Goal: Task Accomplishment & Management: Manage account settings

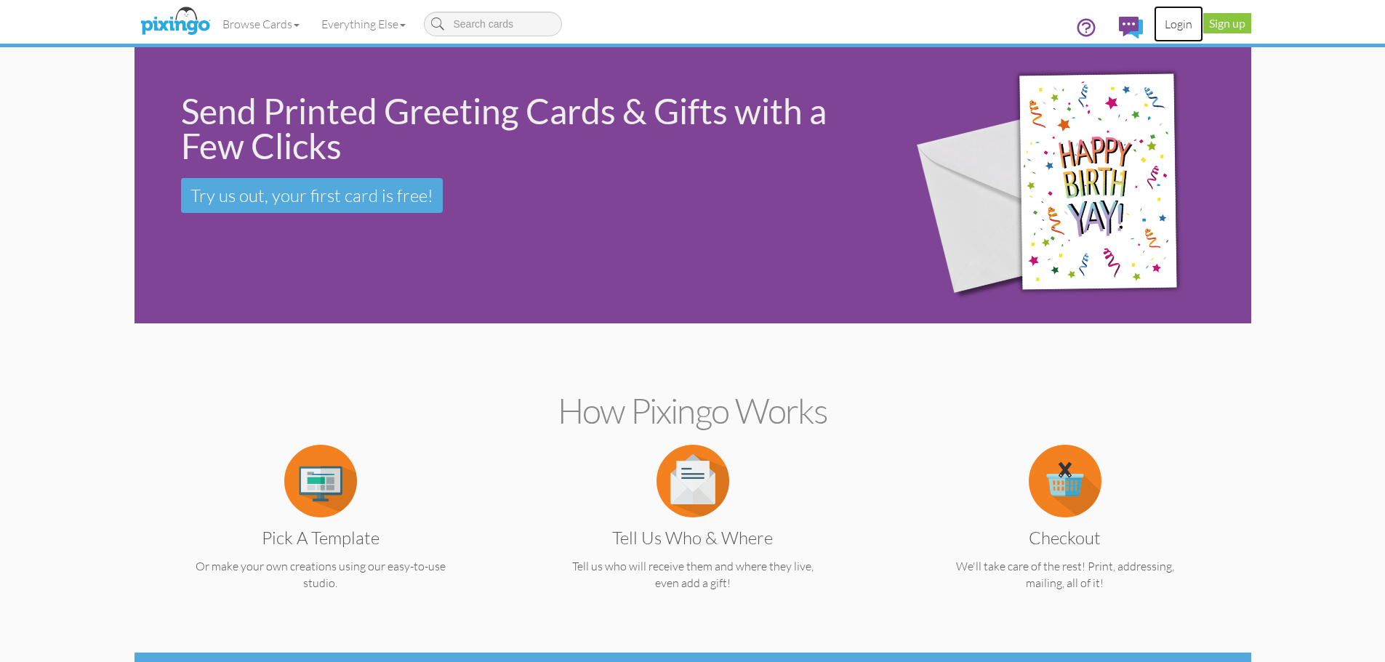
click at [1179, 25] on link "Login" at bounding box center [1178, 24] width 49 height 36
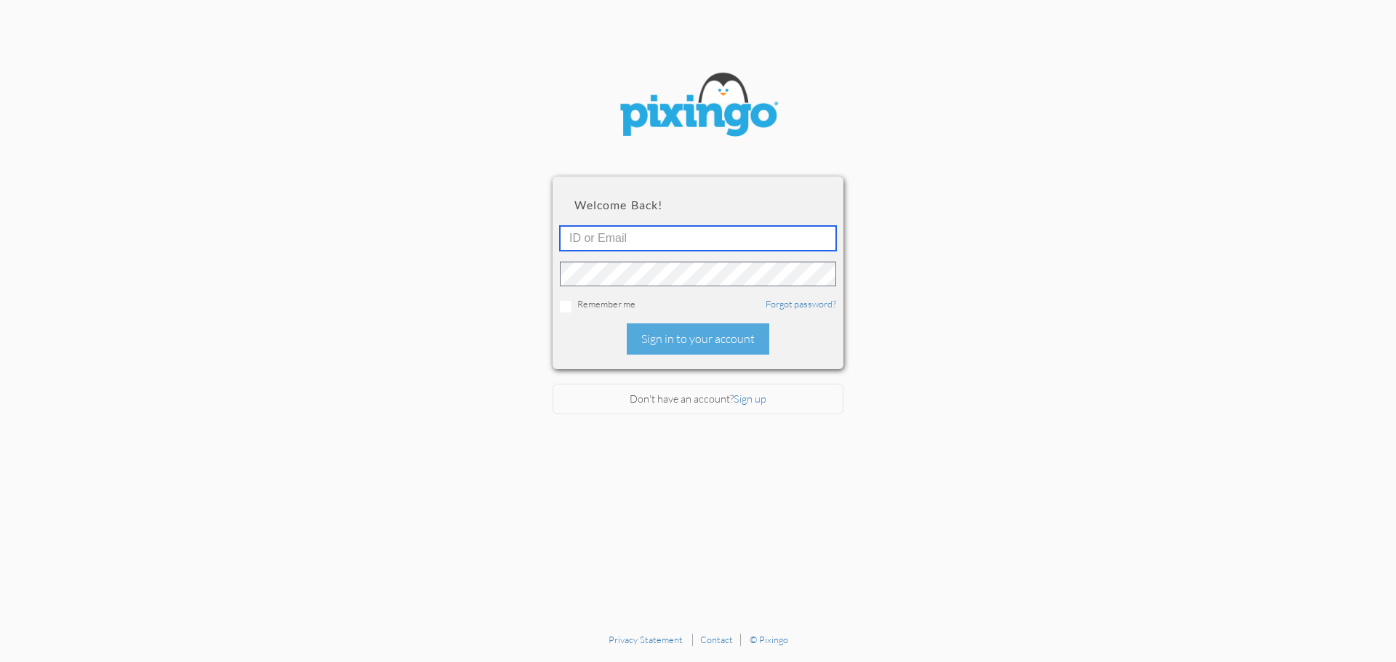
type input "[PERSON_NAME][EMAIL_ADDRESS][DOMAIN_NAME]"
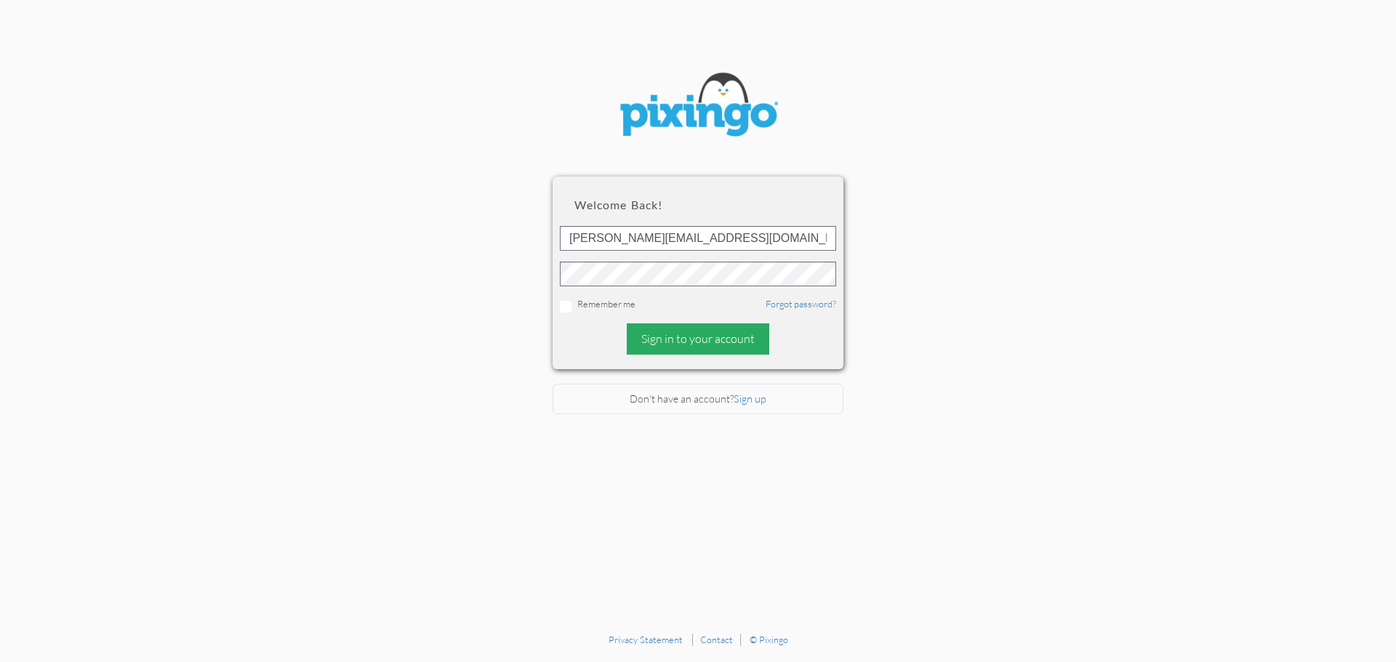
click at [719, 345] on div "Sign in to your account" at bounding box center [698, 338] width 142 height 31
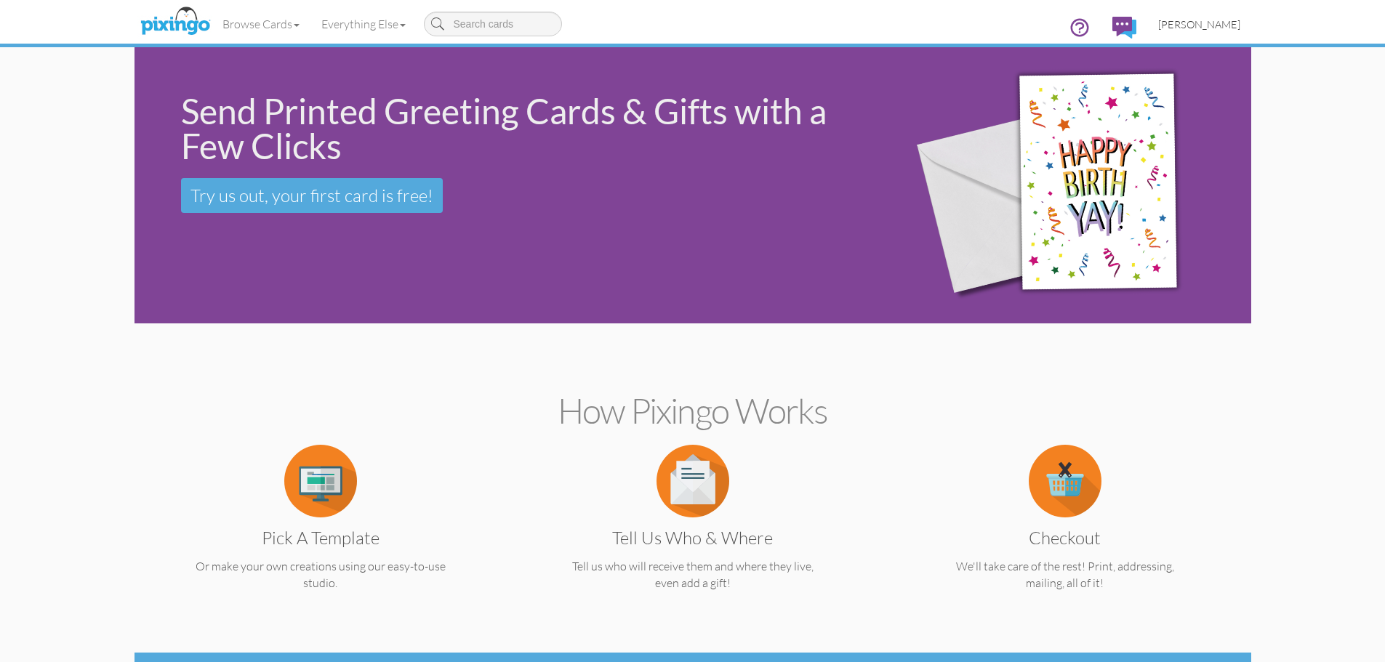
click at [1216, 23] on span "[PERSON_NAME]" at bounding box center [1199, 24] width 82 height 12
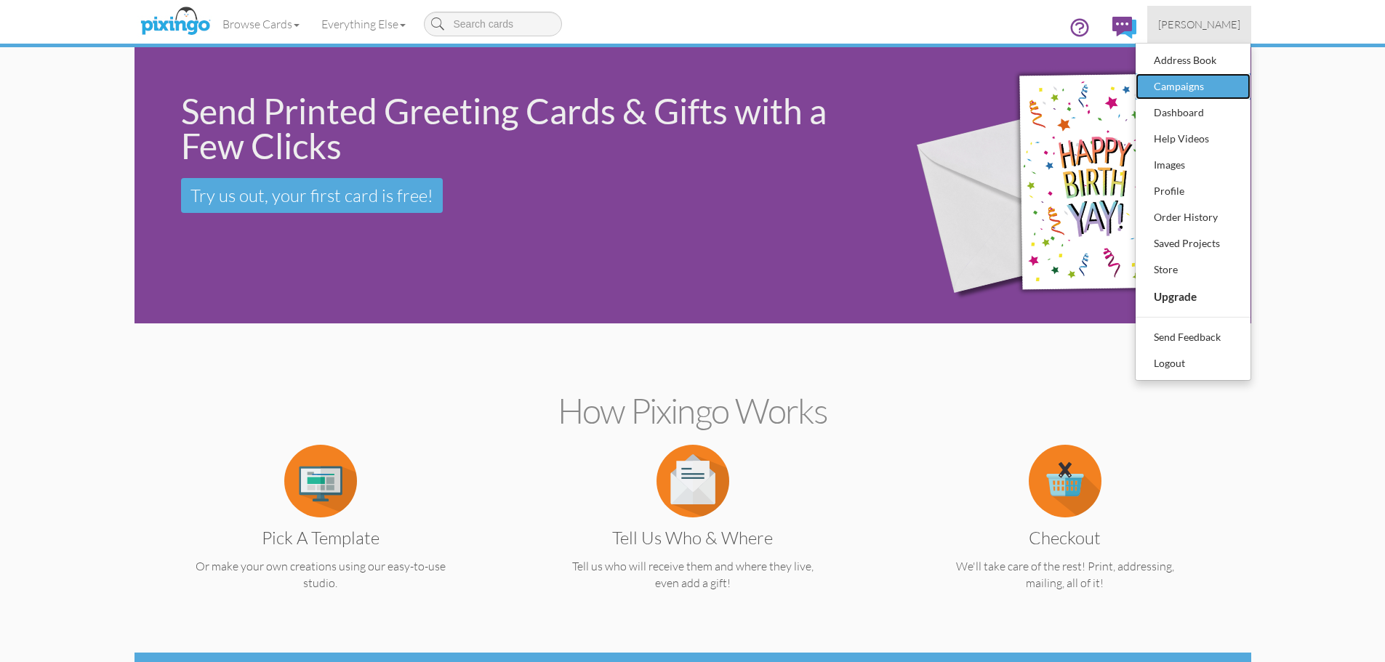
click at [1200, 88] on div "Campaigns" at bounding box center [1193, 87] width 86 height 22
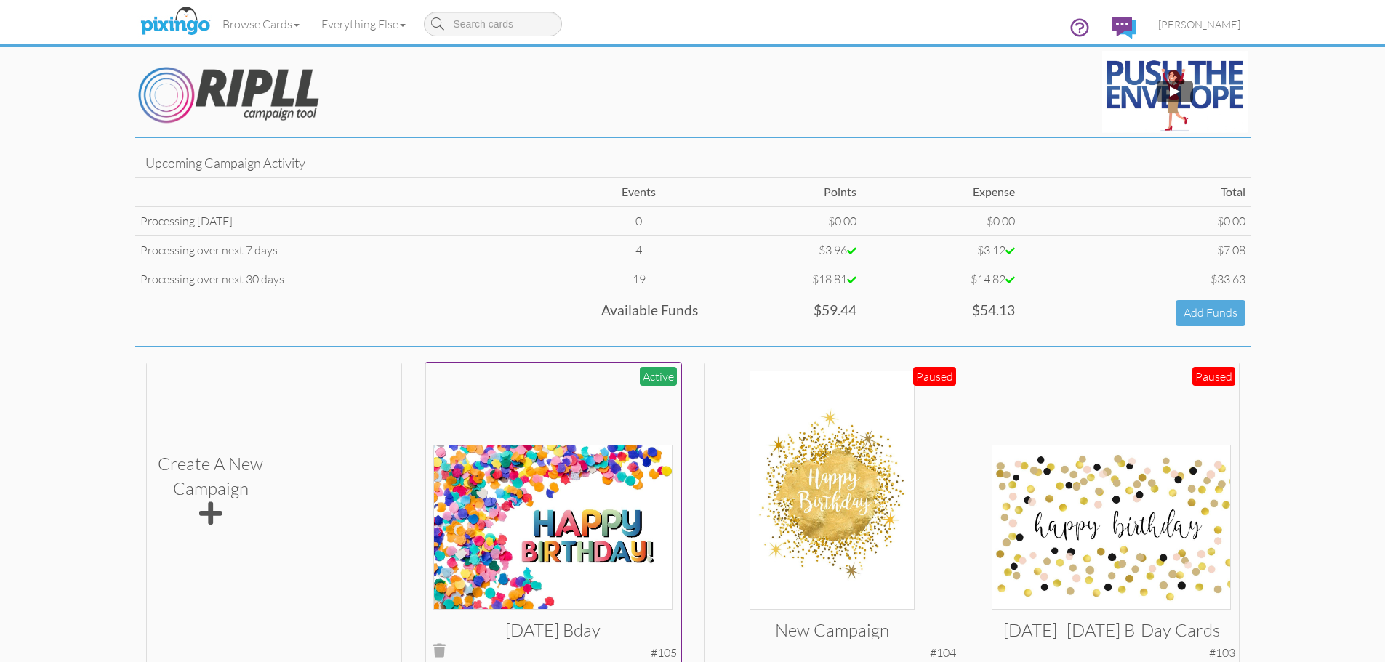
click at [592, 484] on img at bounding box center [552, 527] width 239 height 165
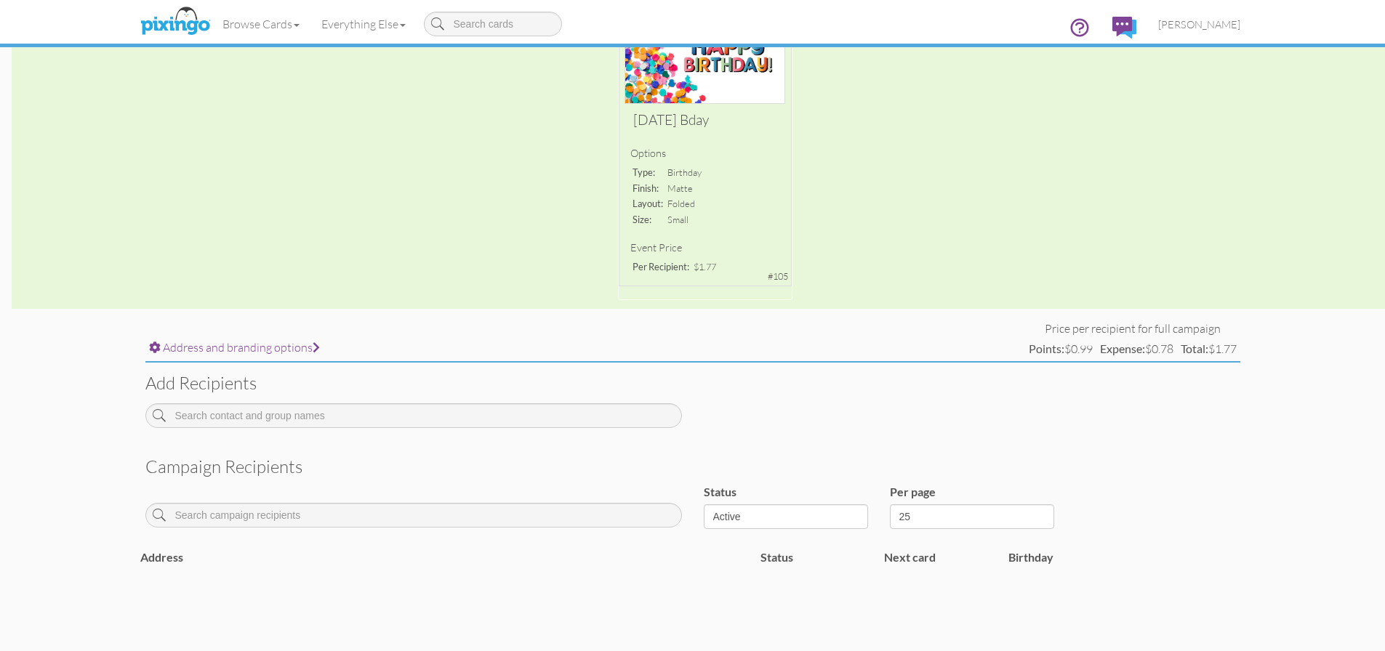
scroll to position [276, 0]
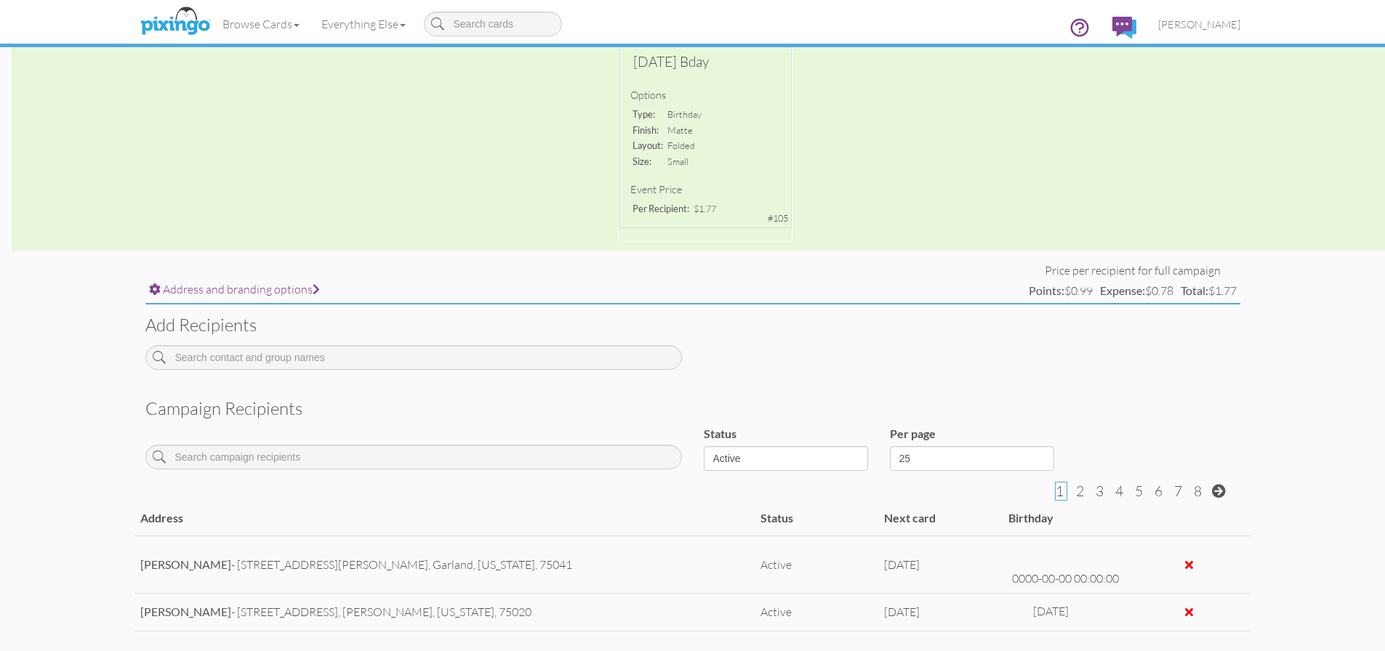
click at [433, 474] on div at bounding box center [413, 450] width 558 height 62
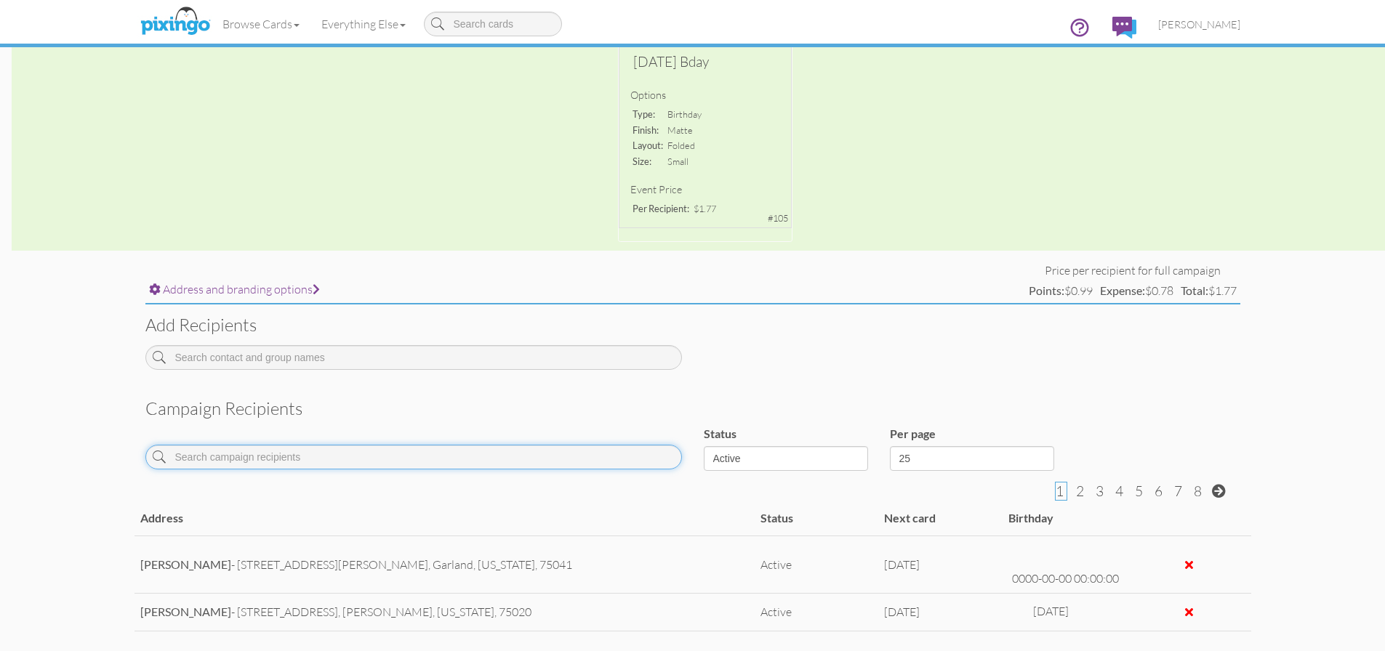
click at [436, 456] on input at bounding box center [413, 457] width 536 height 25
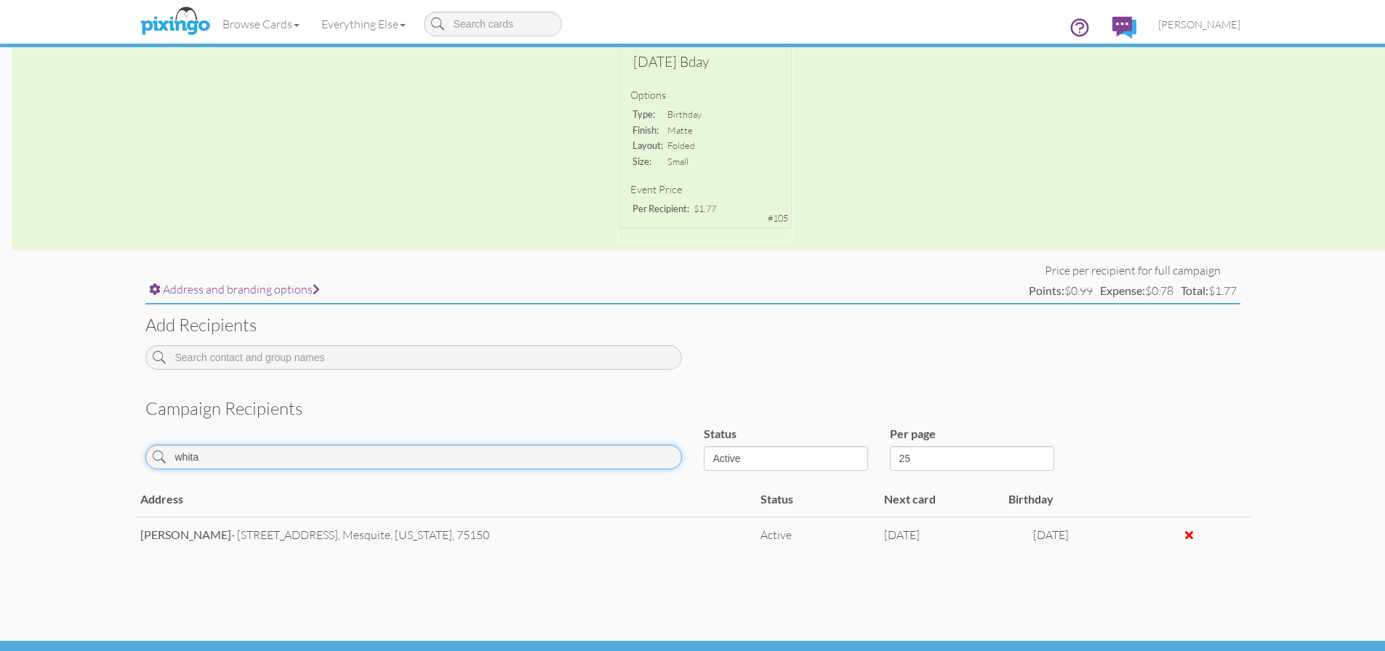
type input "whita"
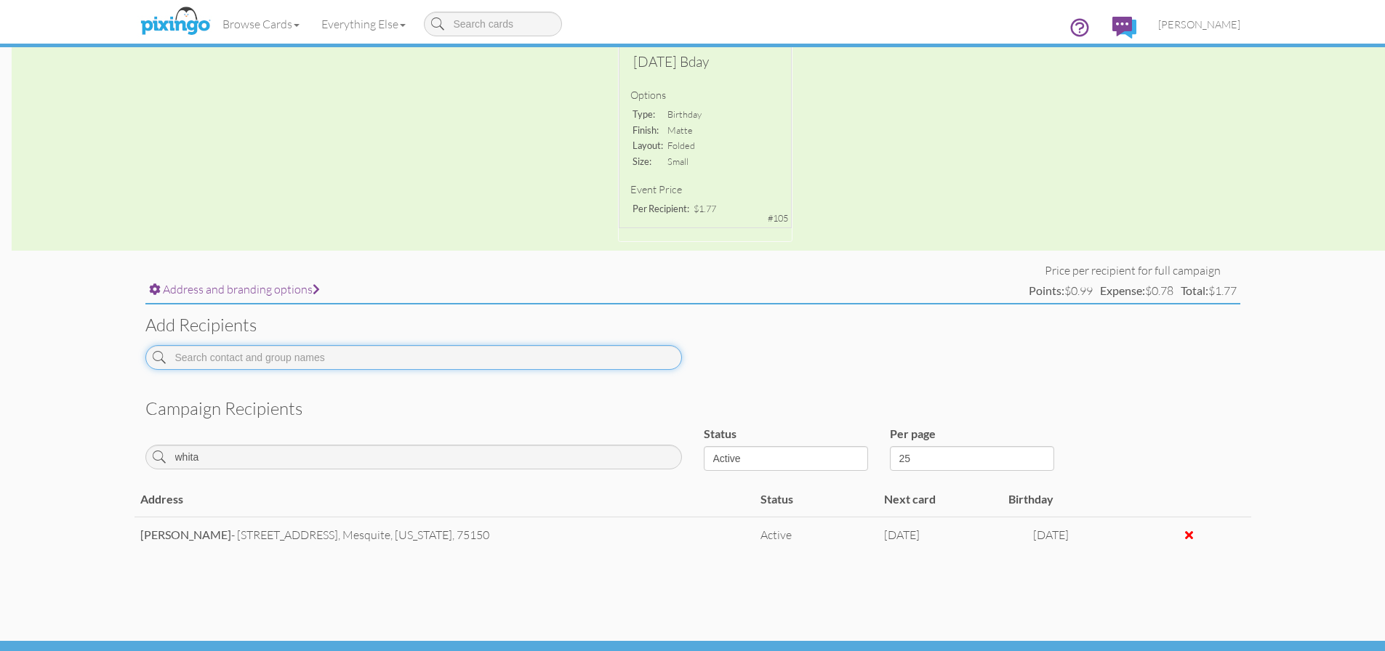
click at [315, 359] on input at bounding box center [413, 357] width 536 height 25
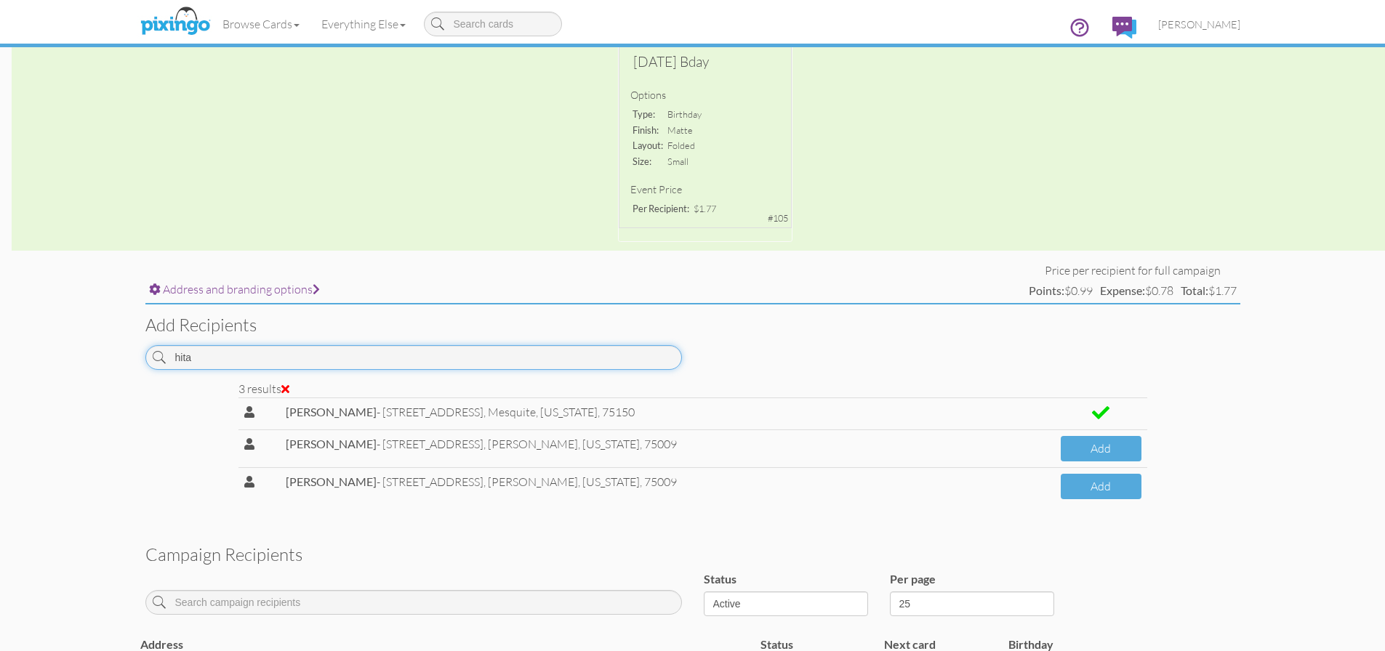
type input "hita"
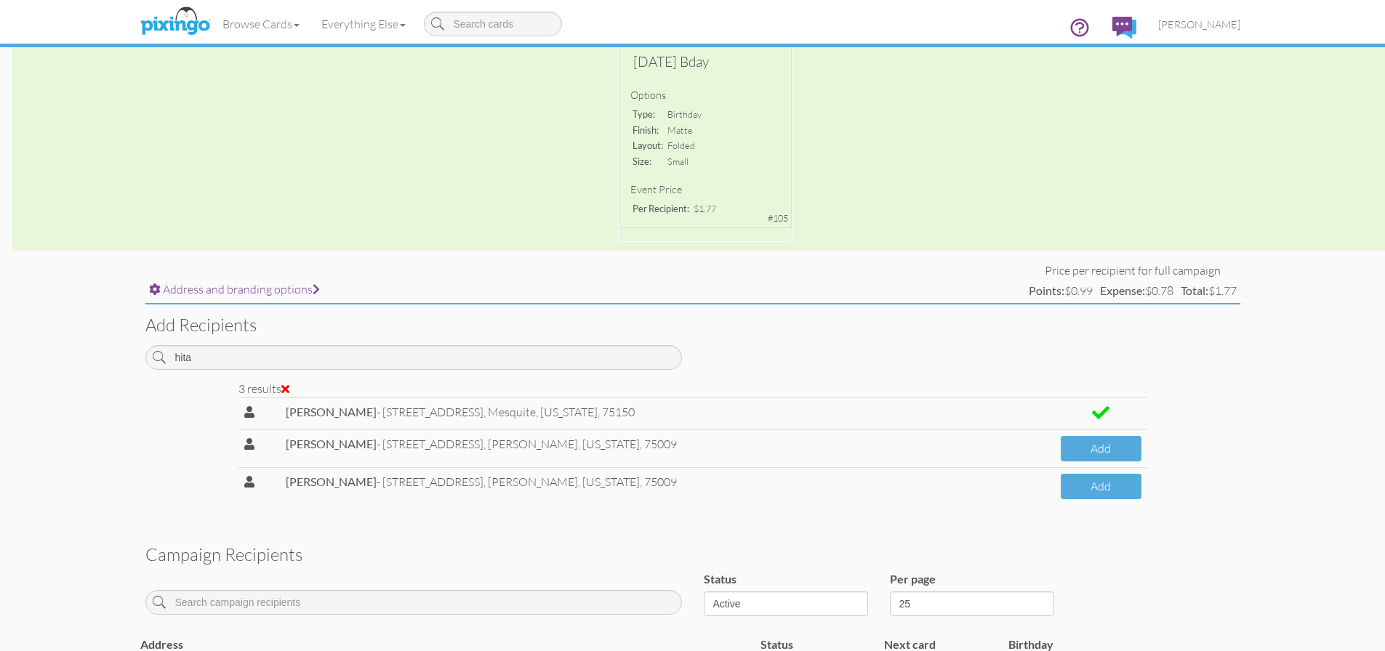
click at [289, 389] on span at bounding box center [285, 389] width 8 height 12
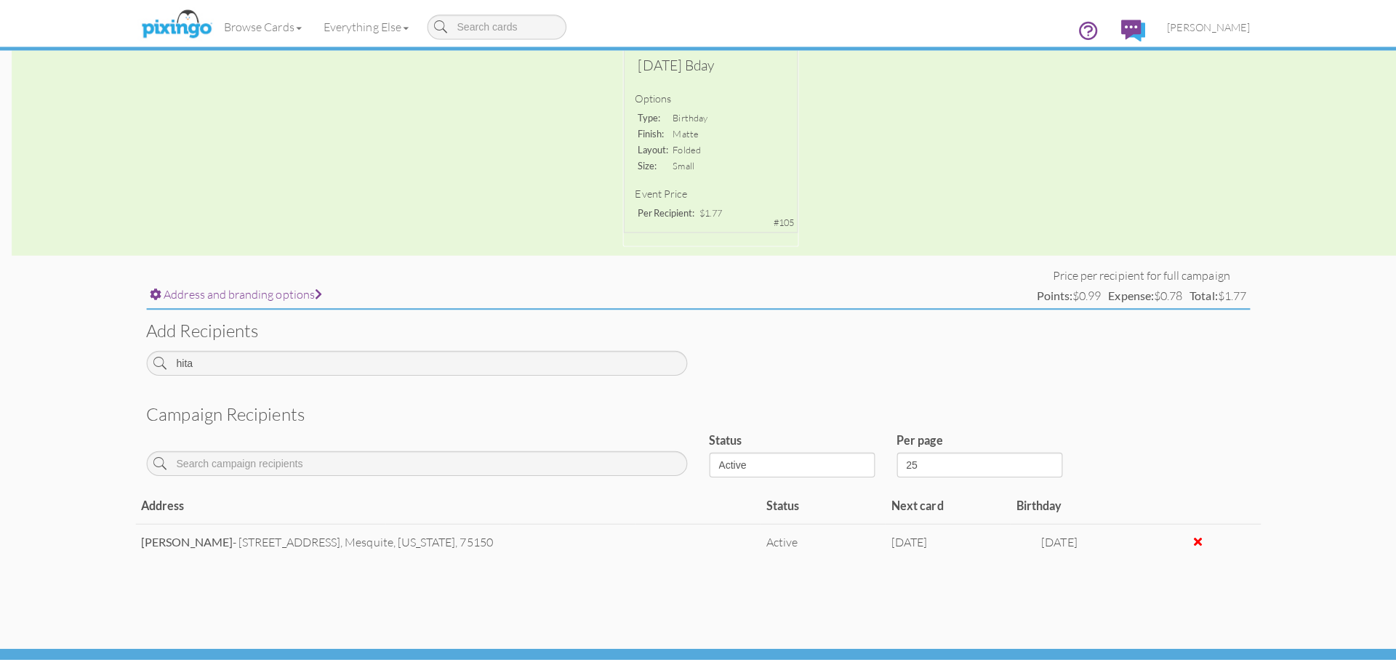
scroll to position [0, 0]
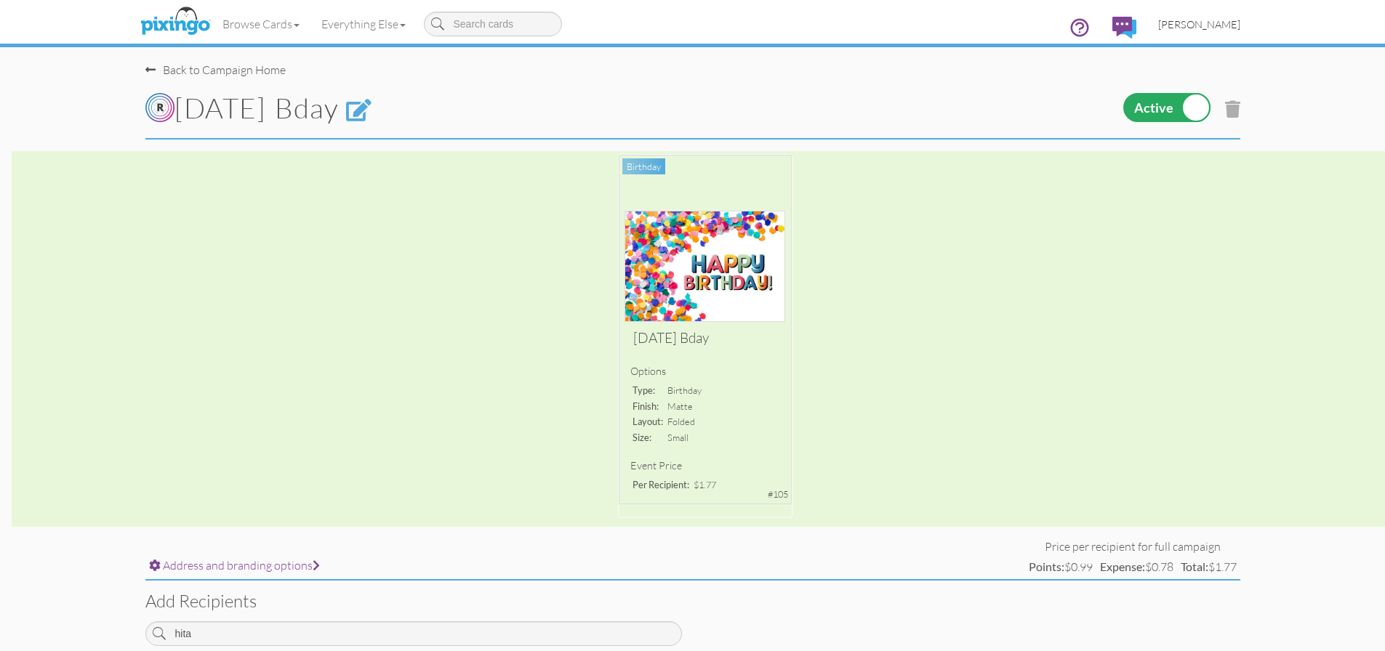
click at [1225, 29] on span "[PERSON_NAME]" at bounding box center [1199, 24] width 82 height 12
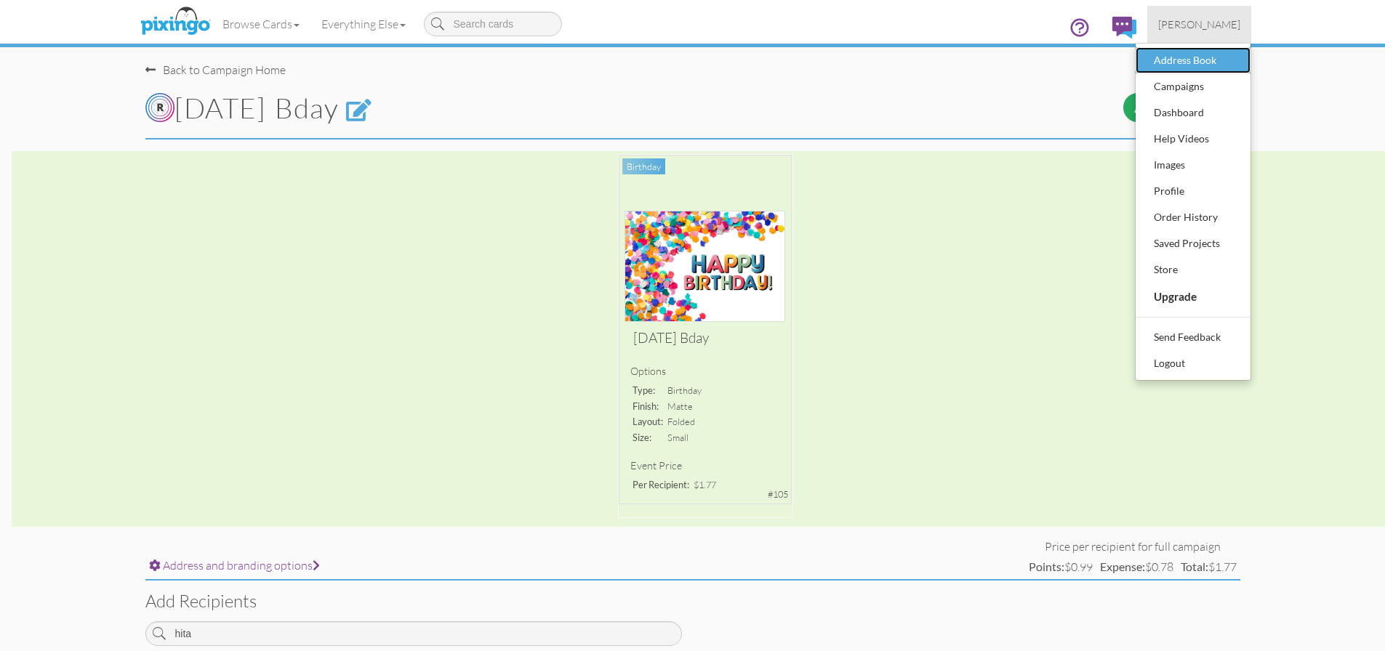
click at [1194, 63] on div "Address Book" at bounding box center [1193, 60] width 86 height 22
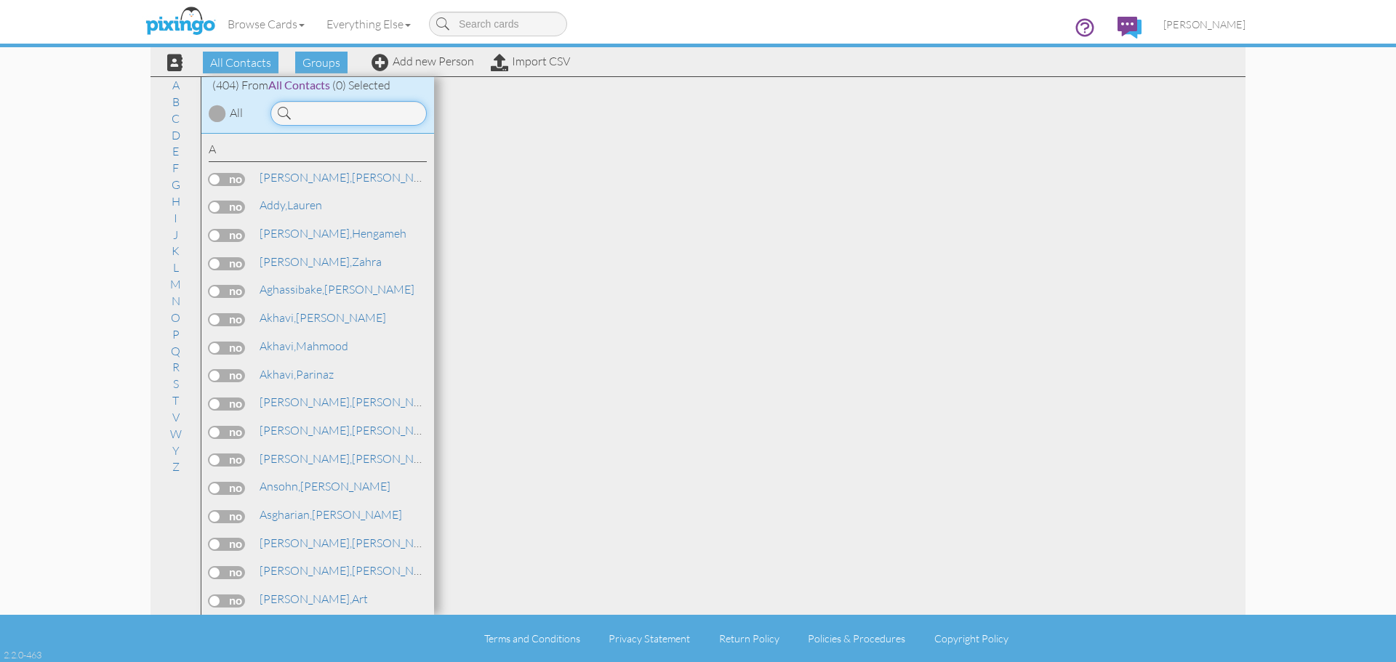
click at [320, 121] on input at bounding box center [348, 113] width 156 height 25
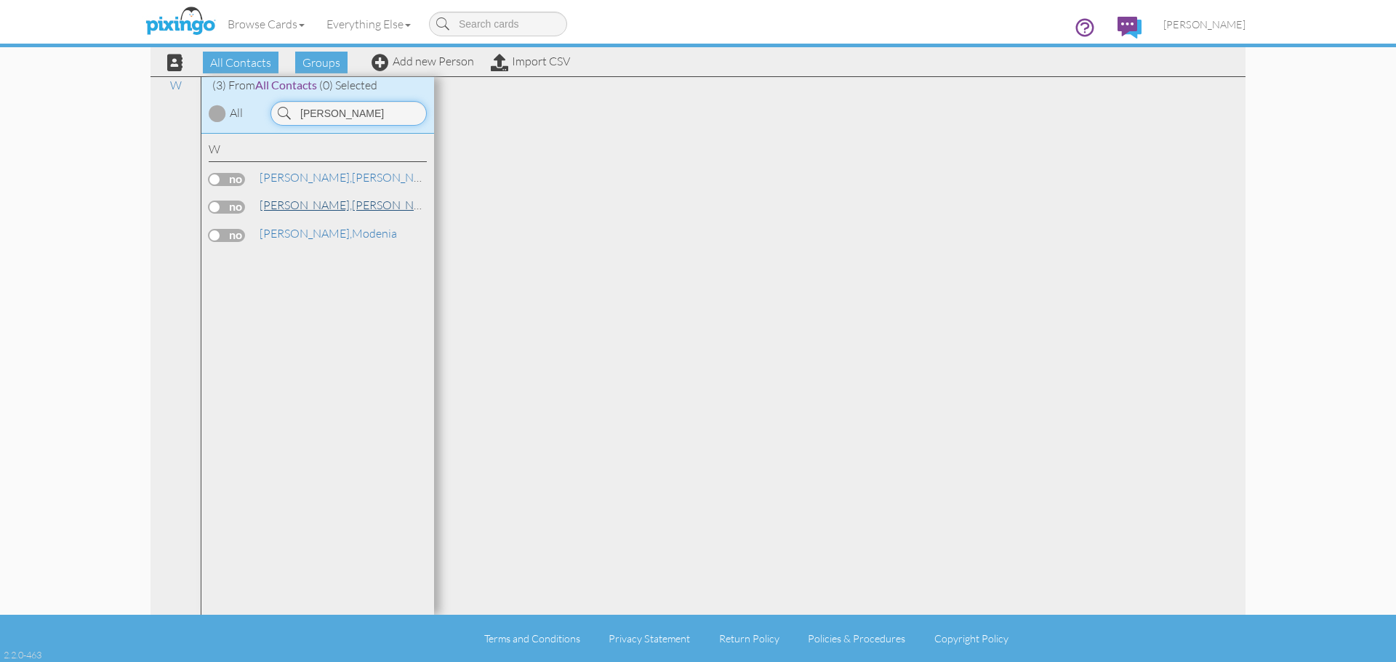
type input "whitaker"
click at [322, 206] on link "Whitaker, George" at bounding box center [350, 204] width 185 height 17
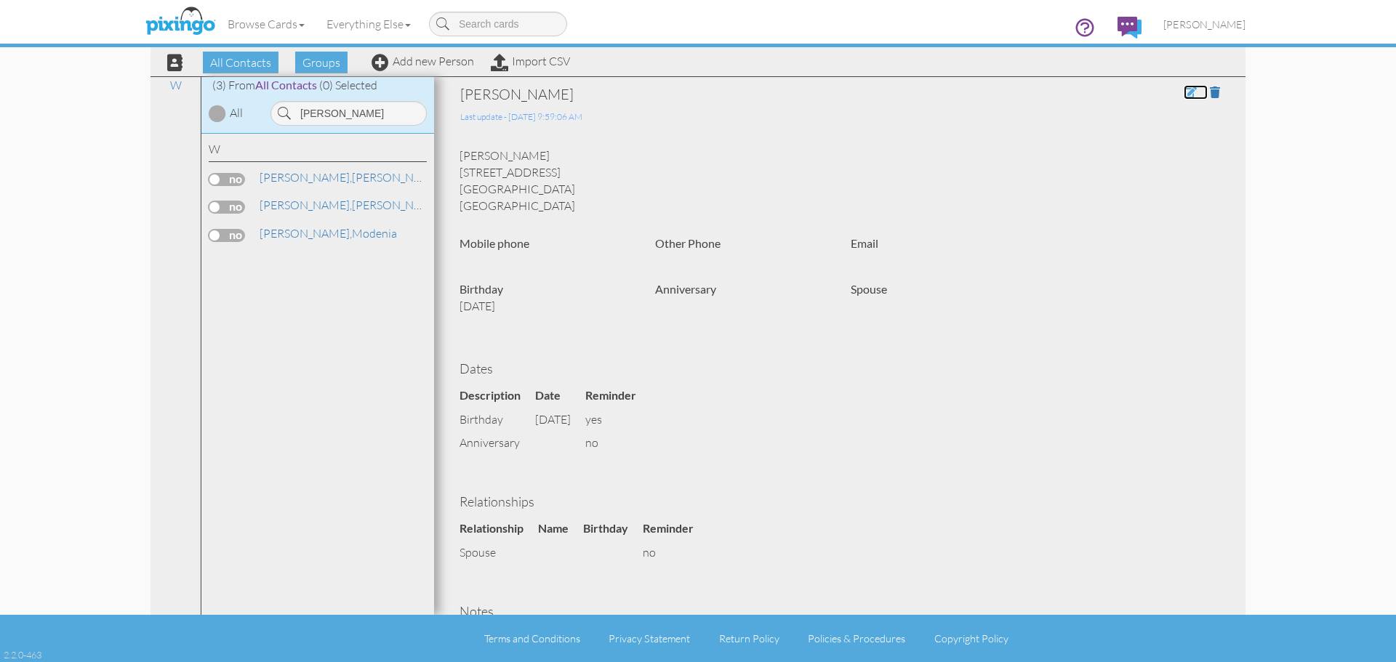
click at [1183, 89] on span at bounding box center [1189, 92] width 13 height 12
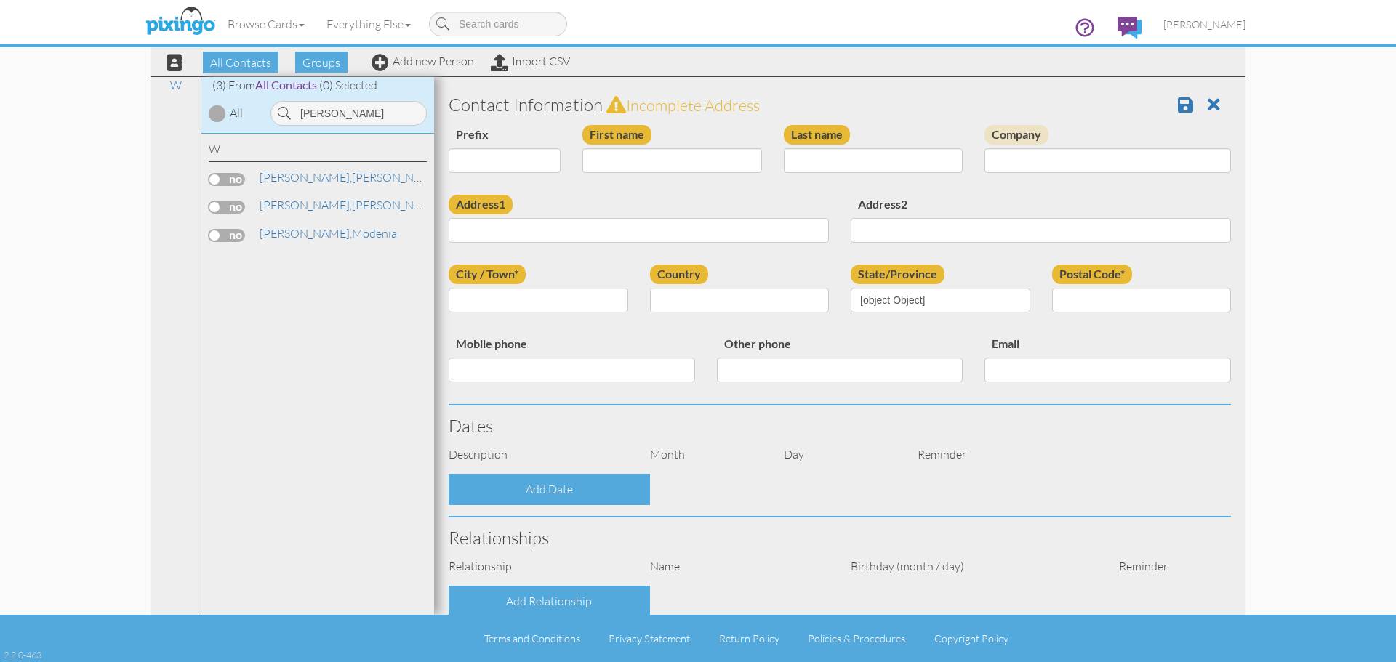
type input "[PERSON_NAME]"
type input "Whitaker"
type input "1615 Sweetwater Way"
type input "Celina"
type input "75009"
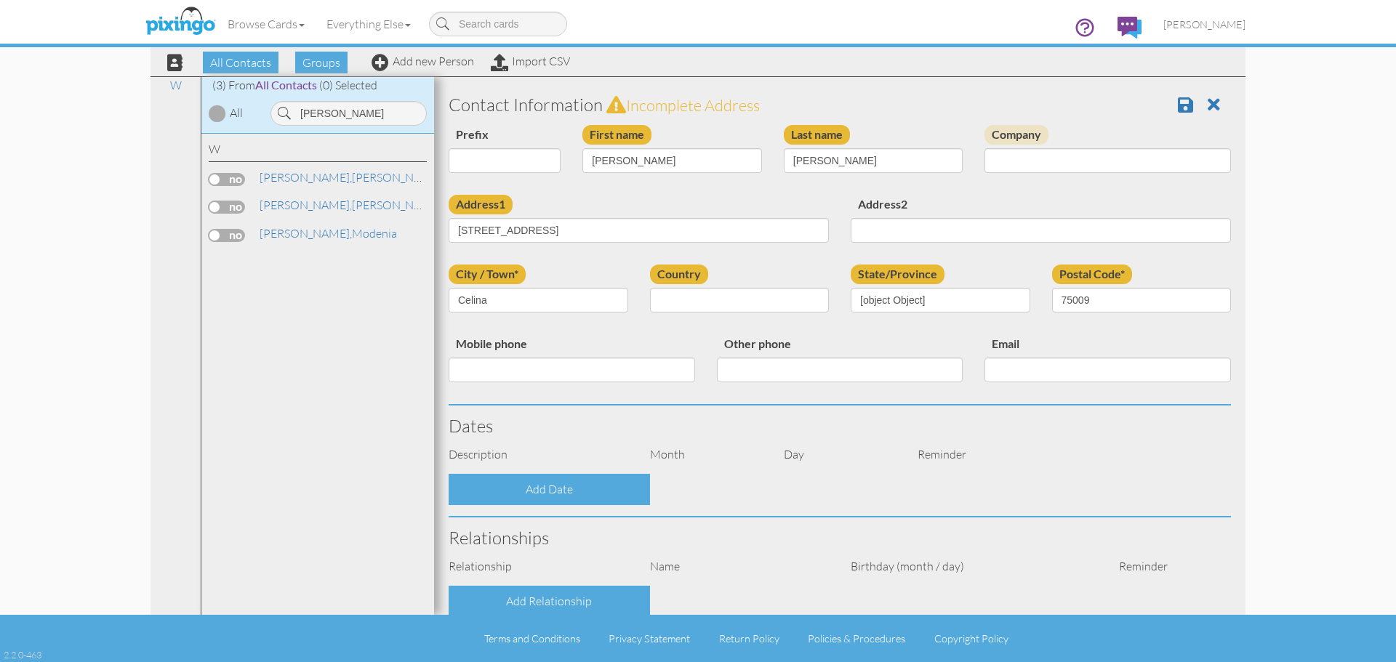
select select "object:2882"
select select "object:3127"
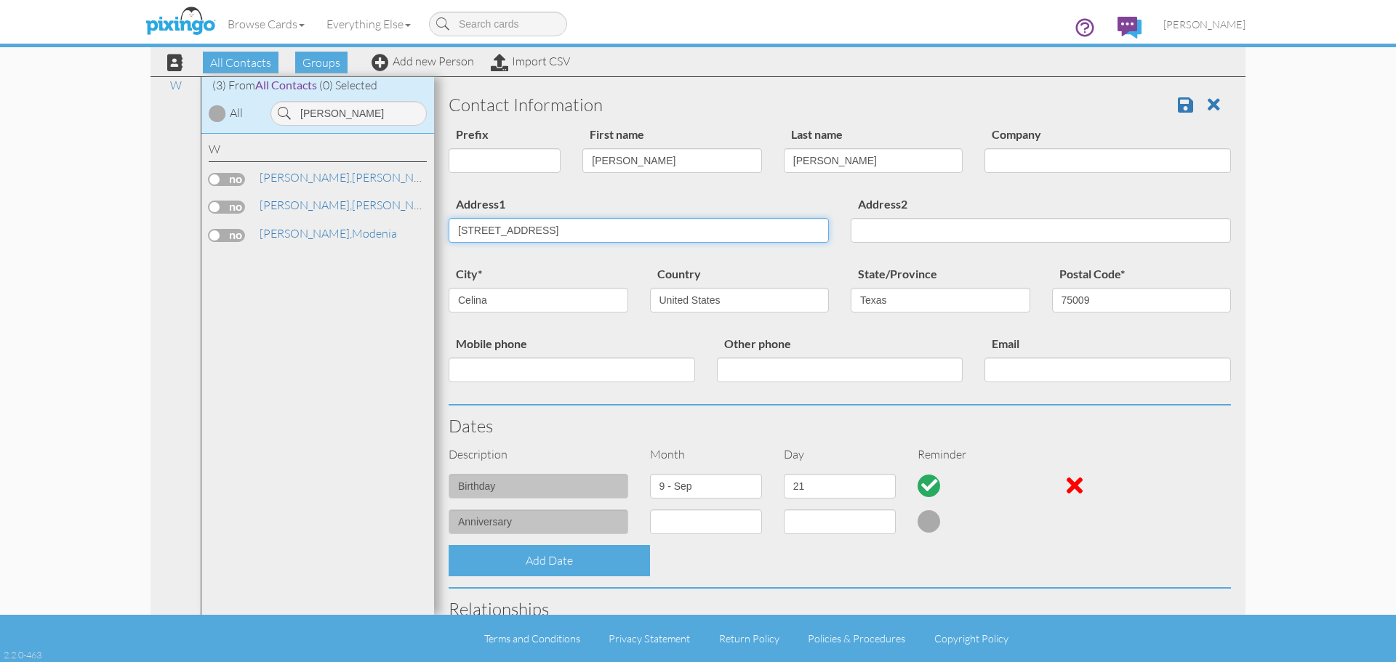
drag, startPoint x: 585, startPoint y: 233, endPoint x: 429, endPoint y: 231, distance: 156.3
click at [432, 231] on div "All Contacts (404) My Groups Birthday Campai ... (258) Create new group W (3) F…" at bounding box center [697, 345] width 1095 height 539
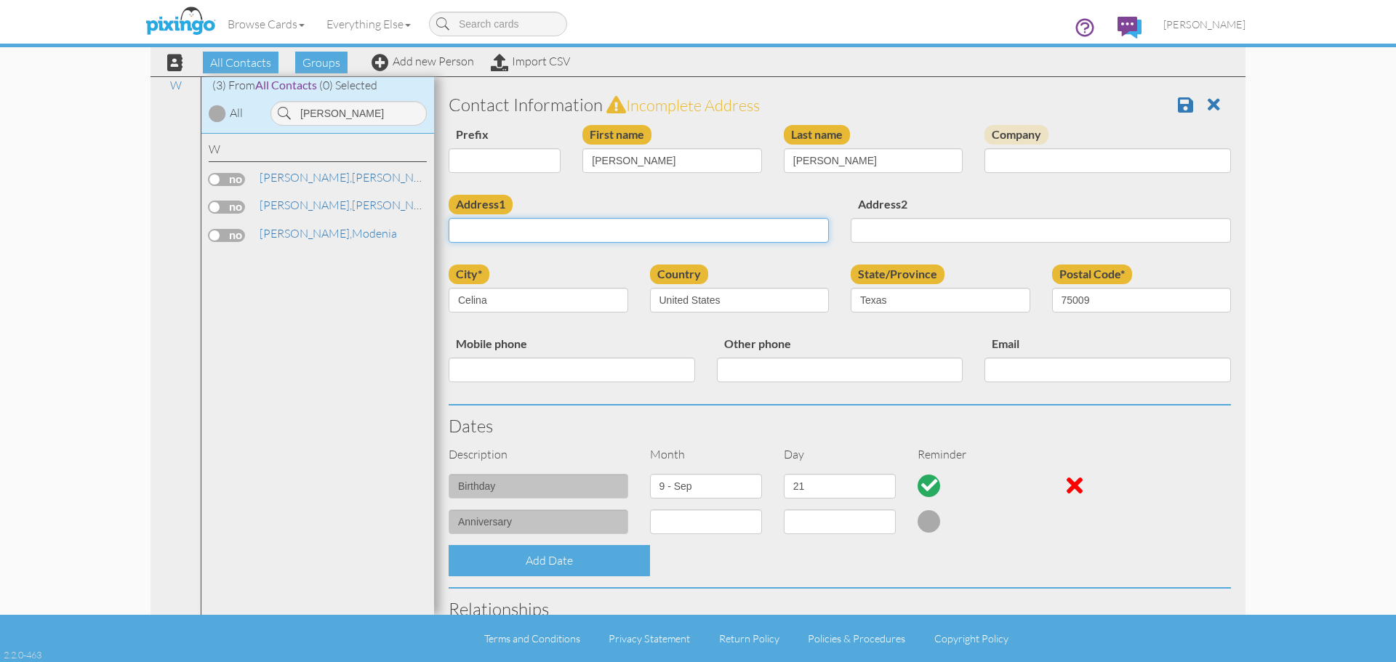
paste input "[STREET_ADDRESS]"
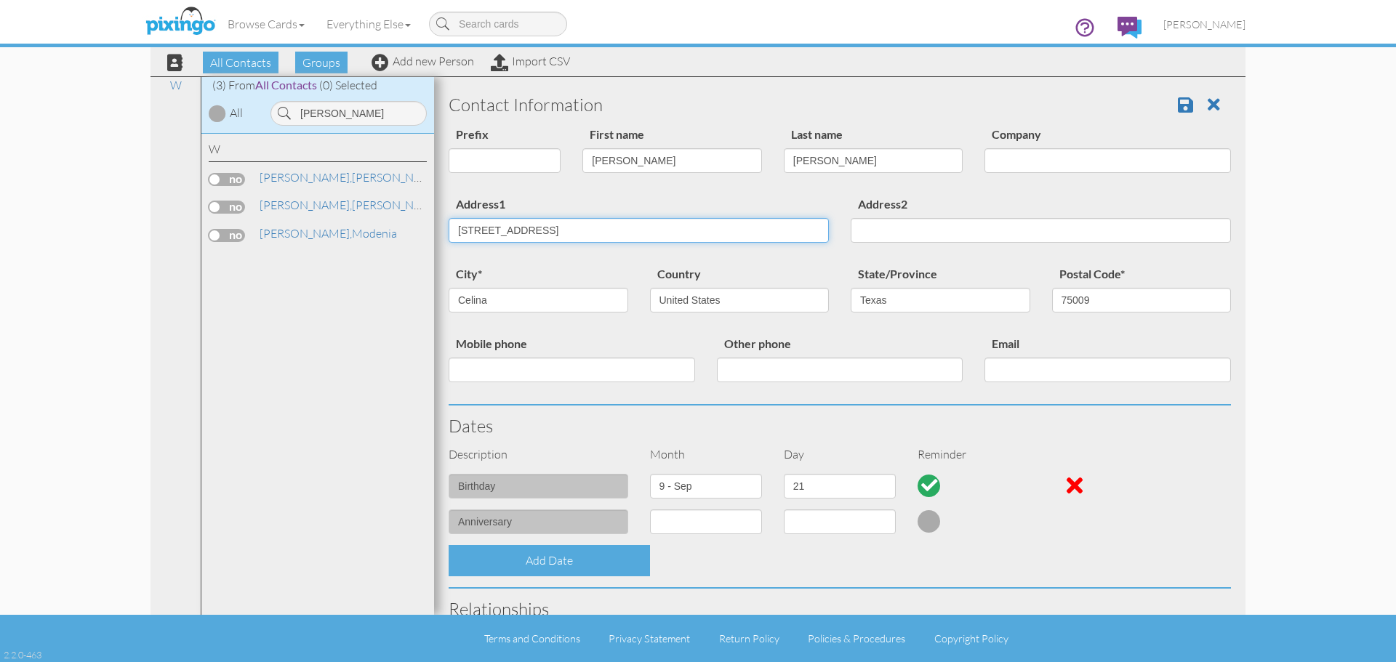
type input "[STREET_ADDRESS]"
drag, startPoint x: 442, startPoint y: 300, endPoint x: 432, endPoint y: 300, distance: 9.4
click at [432, 300] on div "All Contacts (404) My Groups Birthday Campai ... (258) Create new group W (3) F…" at bounding box center [697, 345] width 1095 height 539
type input "Cape Canaveral"
select select "object:3142"
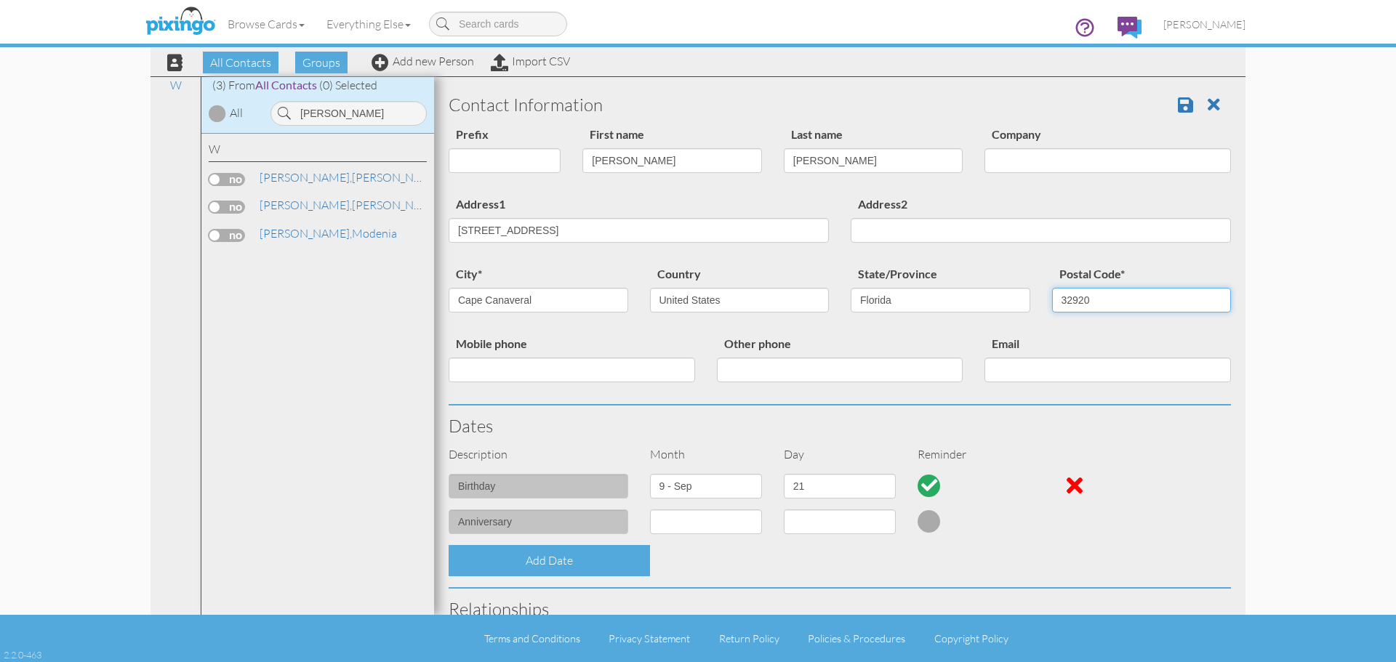
type input "32920"
click at [1021, 533] on div "anniversary 1 - Jan 2 - Feb 3 - Mar 4 - Apr 5 - May 6 - Jun 7 - Jul 8 - Aug 9 -…" at bounding box center [840, 528] width 804 height 36
click at [1178, 103] on span at bounding box center [1185, 104] width 15 height 17
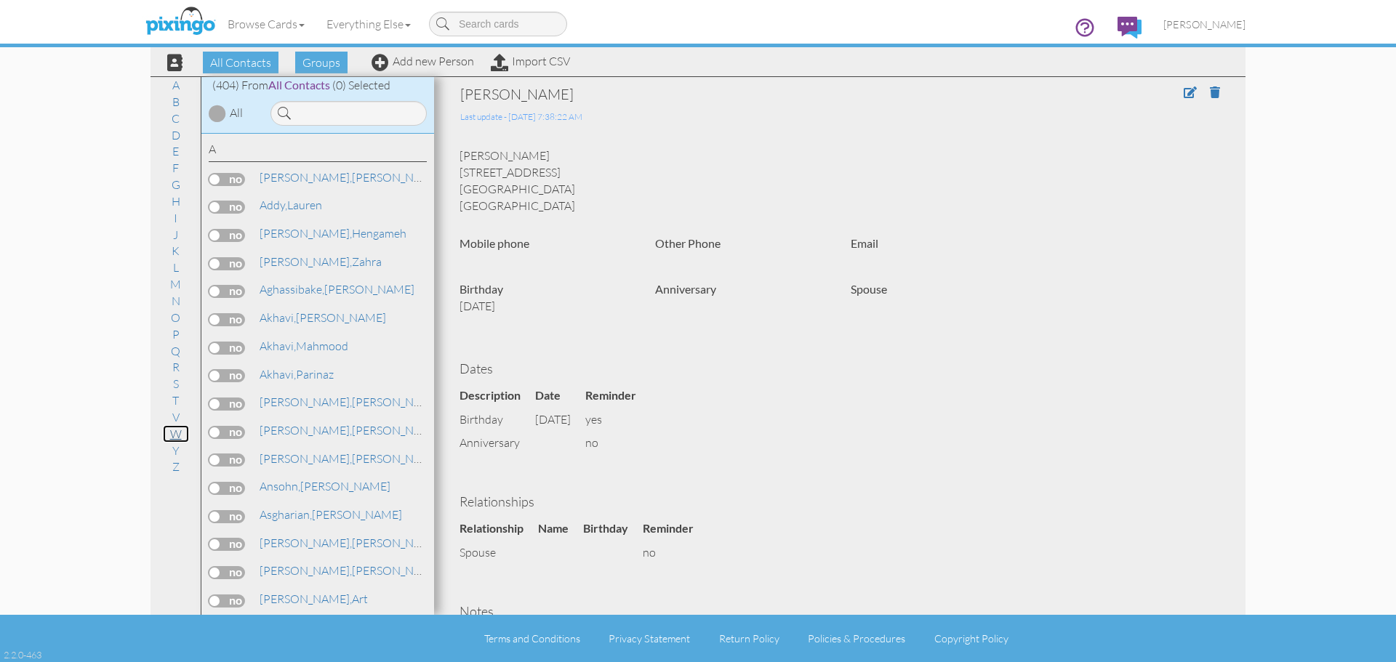
click at [168, 431] on link "W" at bounding box center [176, 433] width 26 height 17
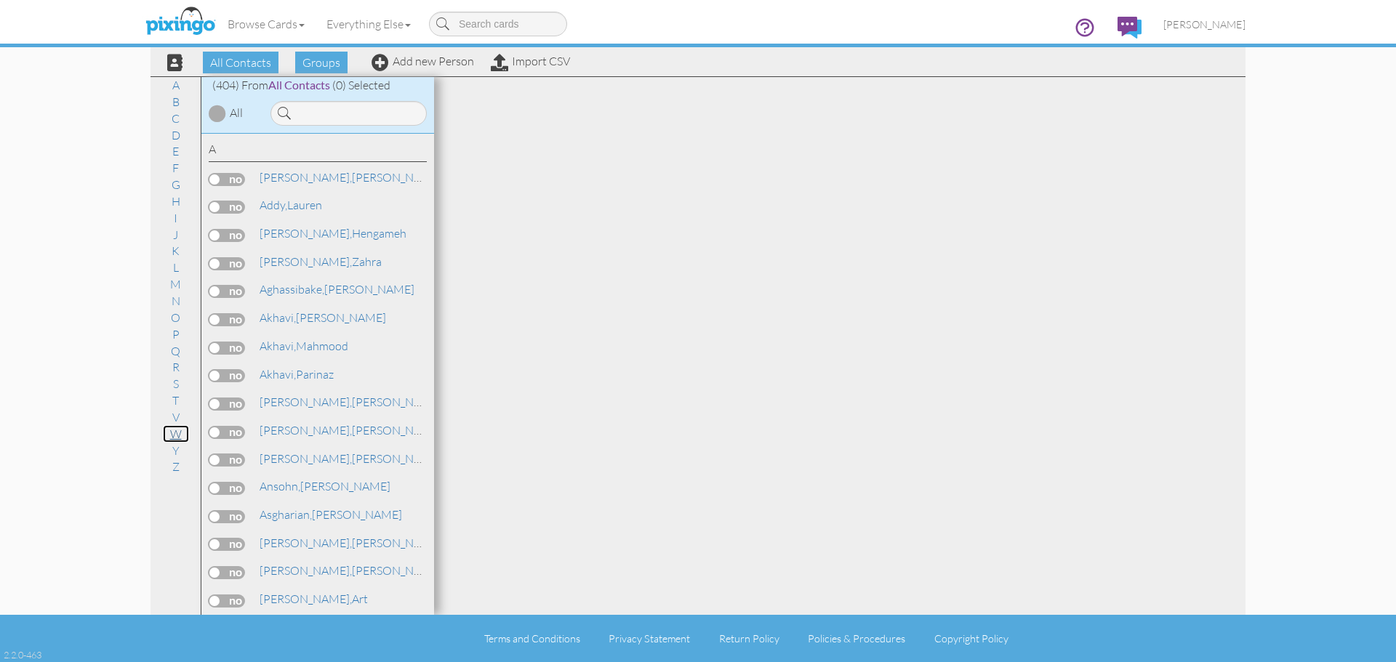
scroll to position [11117, 0]
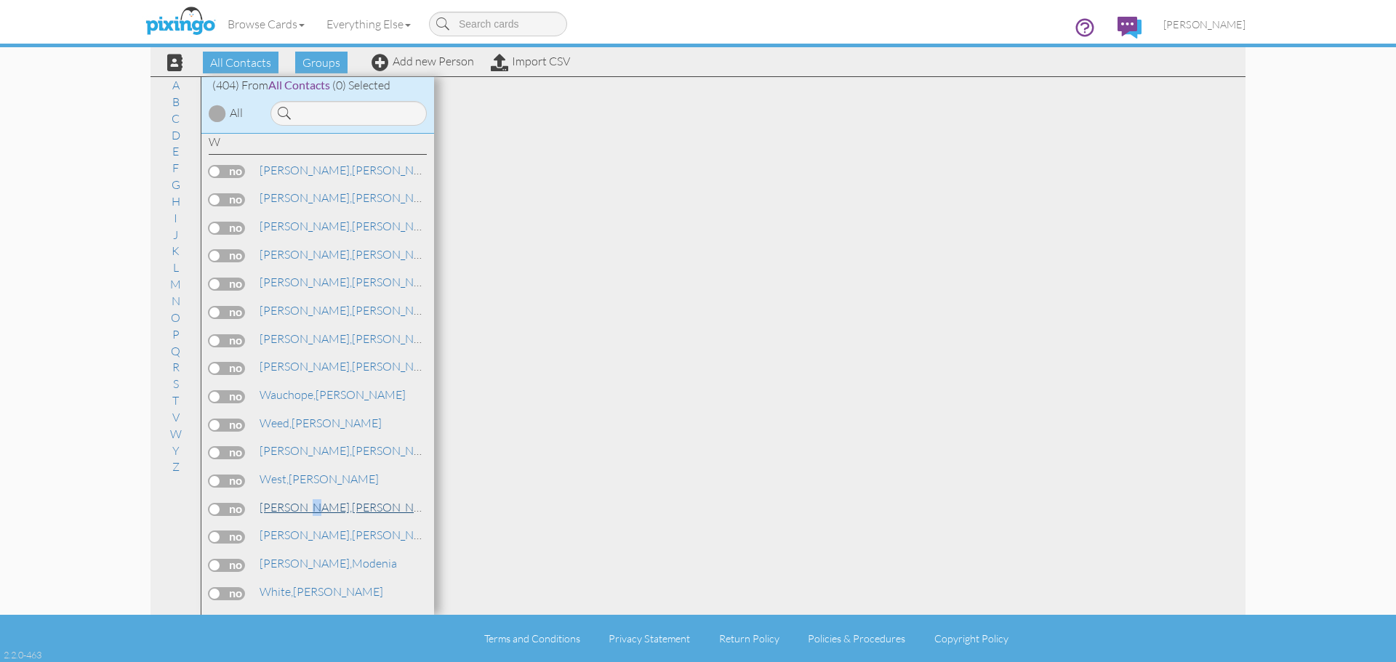
click at [307, 511] on span "[PERSON_NAME]," at bounding box center [305, 507] width 92 height 15
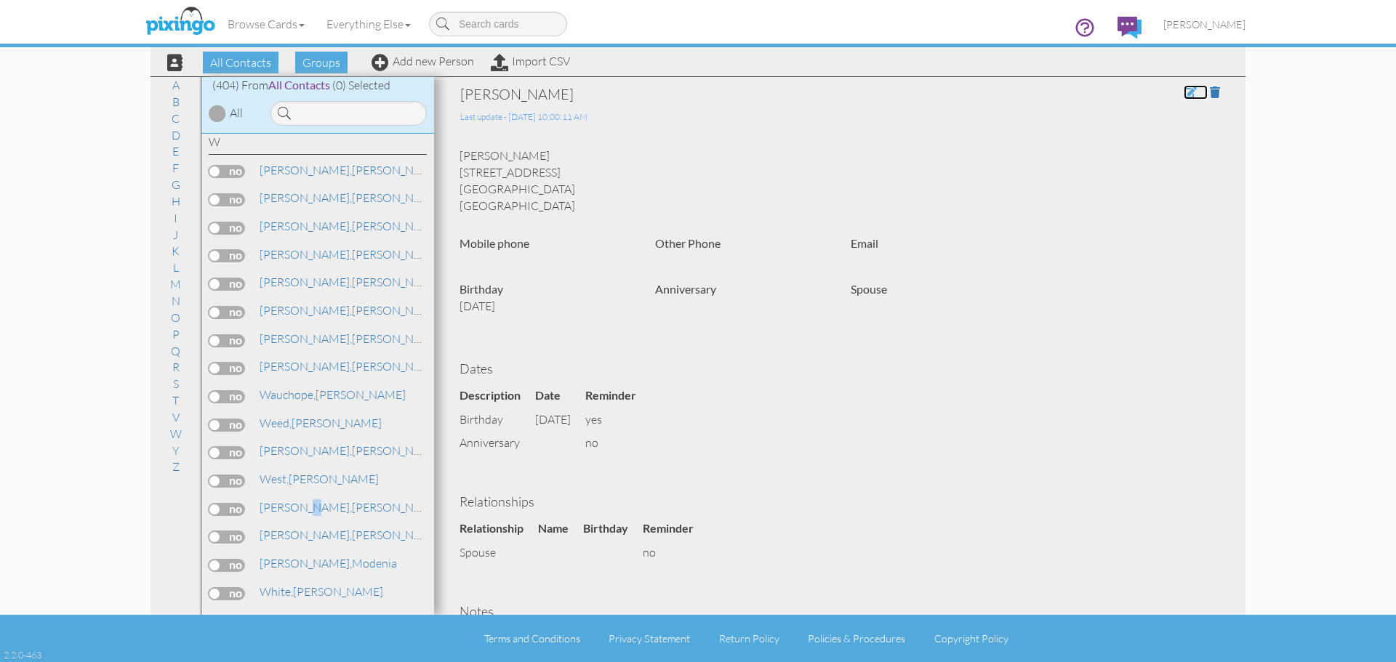
click at [1183, 97] on span at bounding box center [1189, 92] width 13 height 12
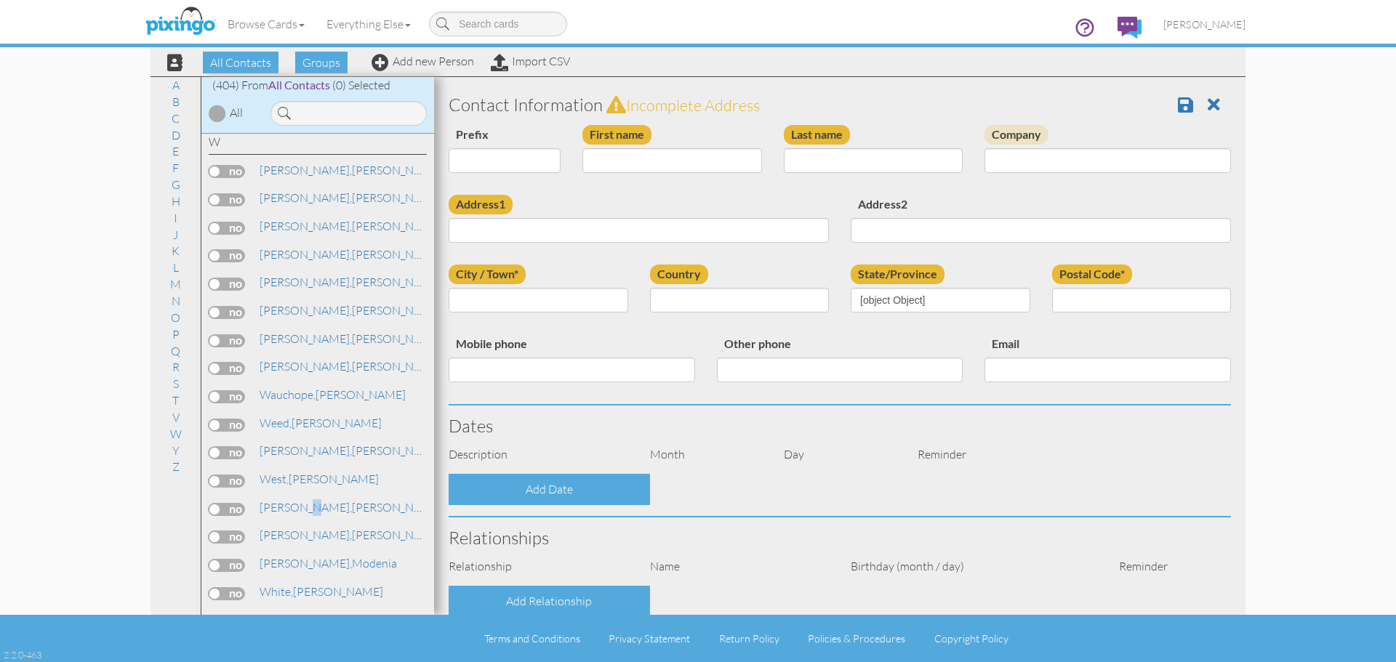
type input "[PERSON_NAME]"
type input "Whitaker"
type input "1615 Sweetwater Way"
type input "Celina"
type input "75009"
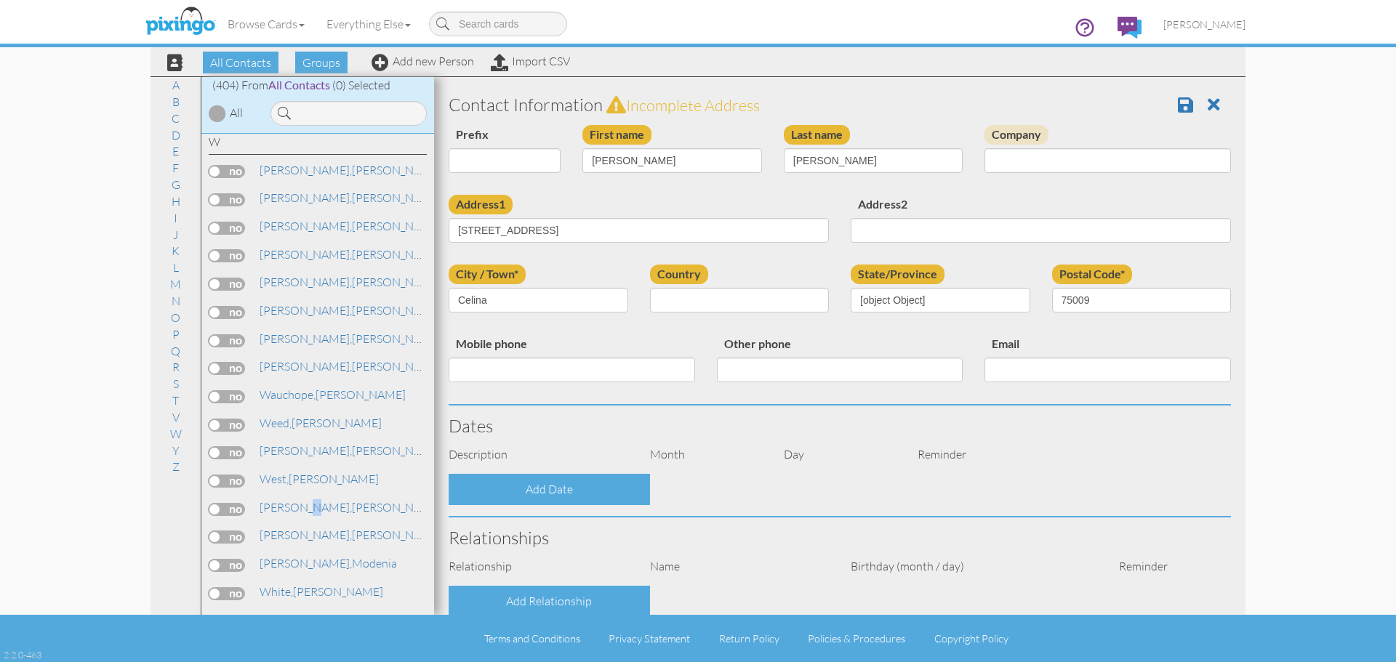
select select "object:1467"
select select "object:1712"
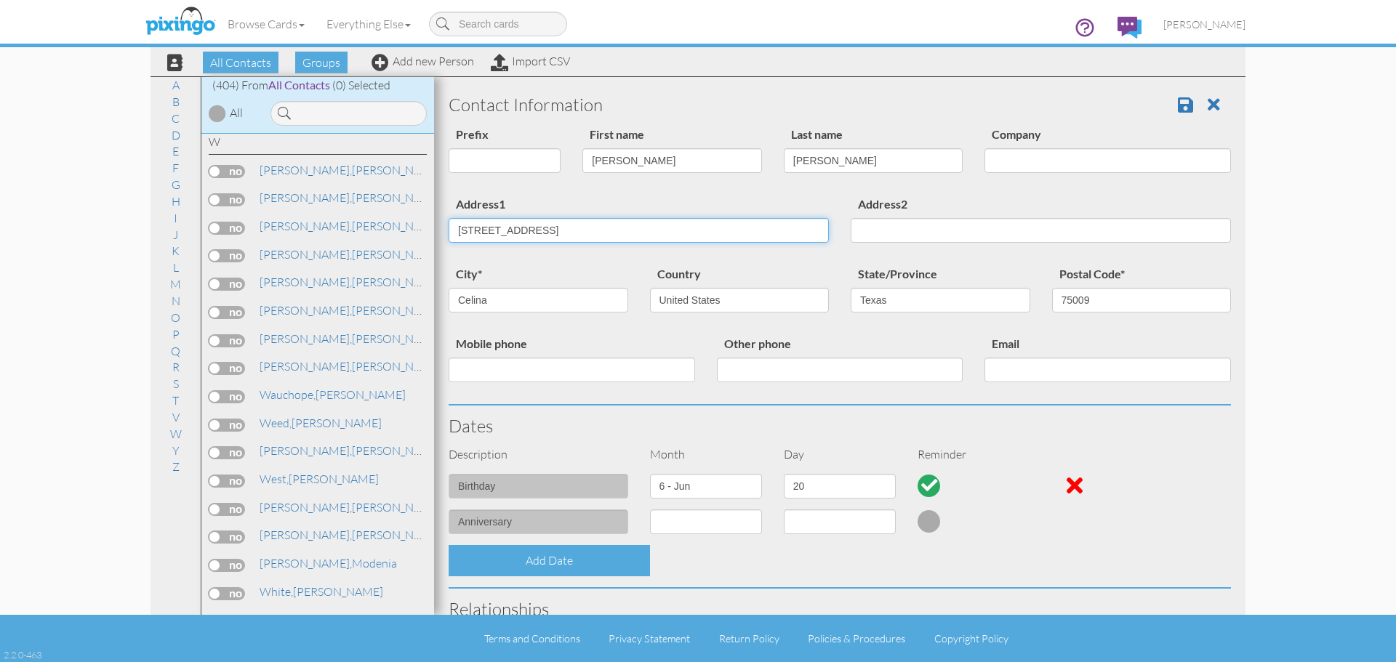
drag, startPoint x: 566, startPoint y: 233, endPoint x: 411, endPoint y: 237, distance: 155.6
click at [414, 234] on div "All Contacts (404) My Groups Birthday Campai ... (258) Create new group A B C D…" at bounding box center [697, 345] width 1095 height 539
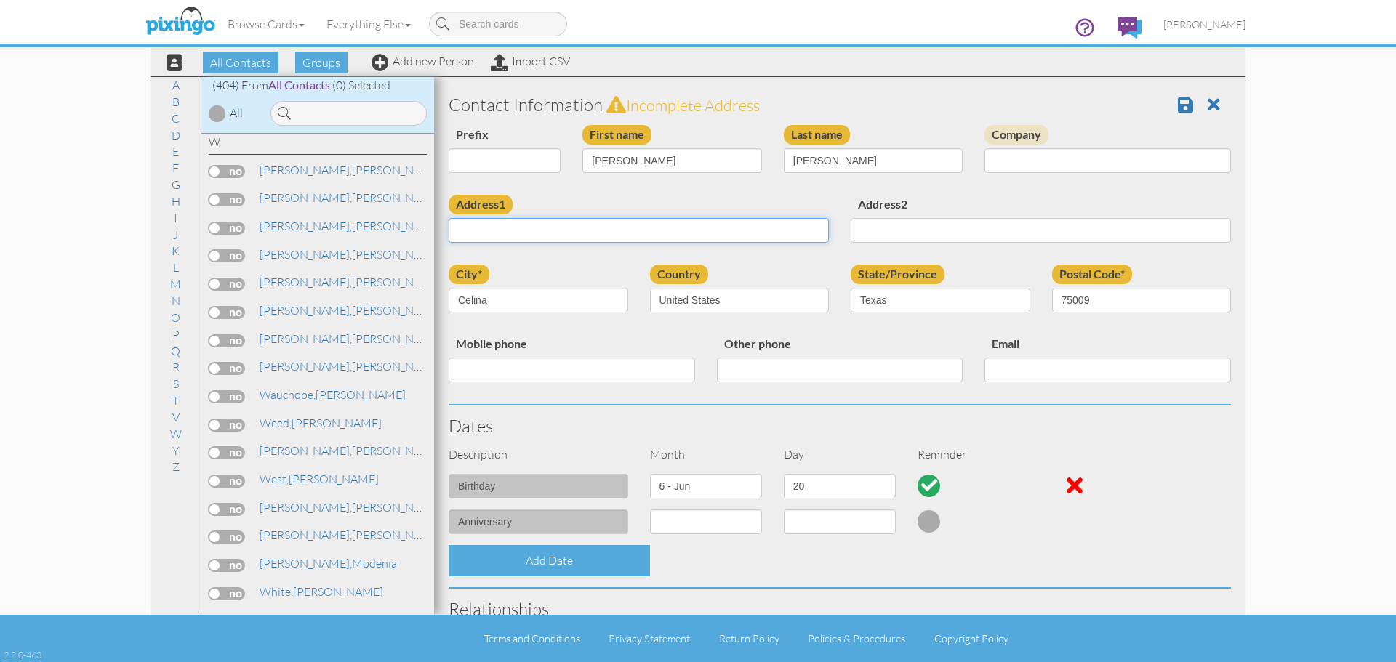
paste input "[STREET_ADDRESS]"
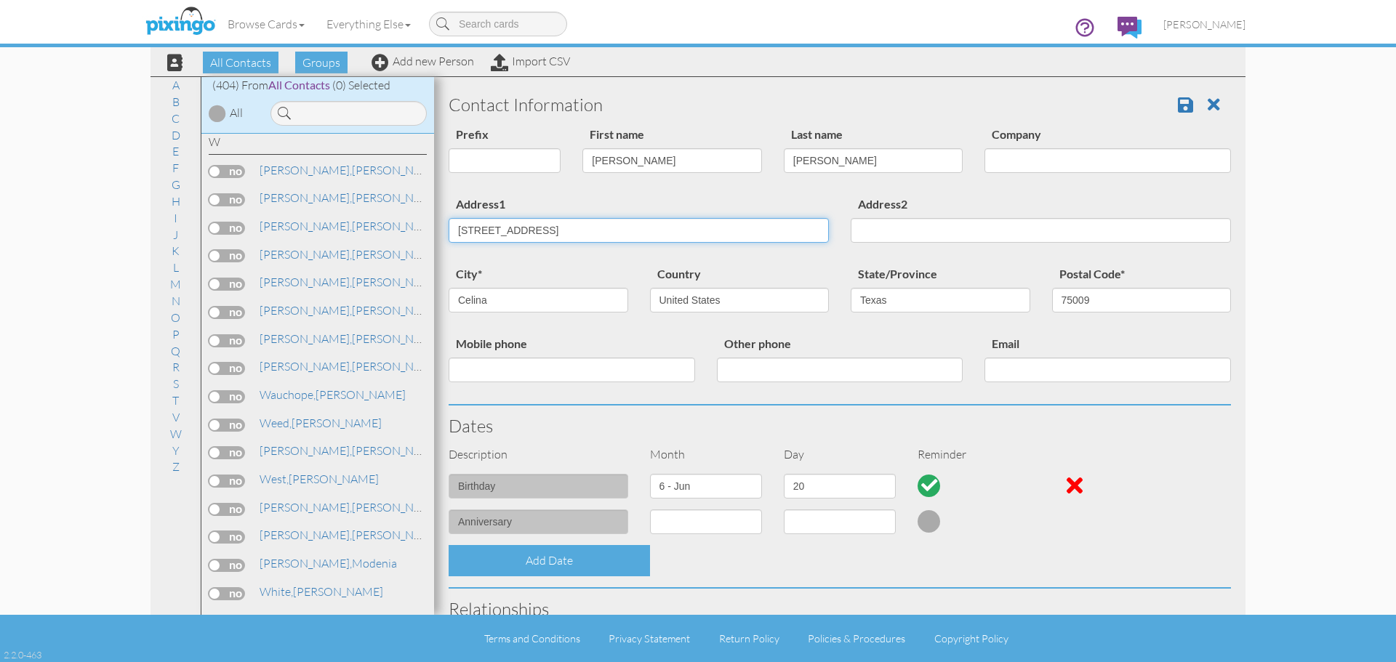
type input "[STREET_ADDRESS]"
drag, startPoint x: 499, startPoint y: 301, endPoint x: 444, endPoint y: 301, distance: 54.5
click at [445, 301] on div "city* Celina" at bounding box center [538, 294] width 201 height 59
type input "Cape Canaveral"
select select "object:1727"
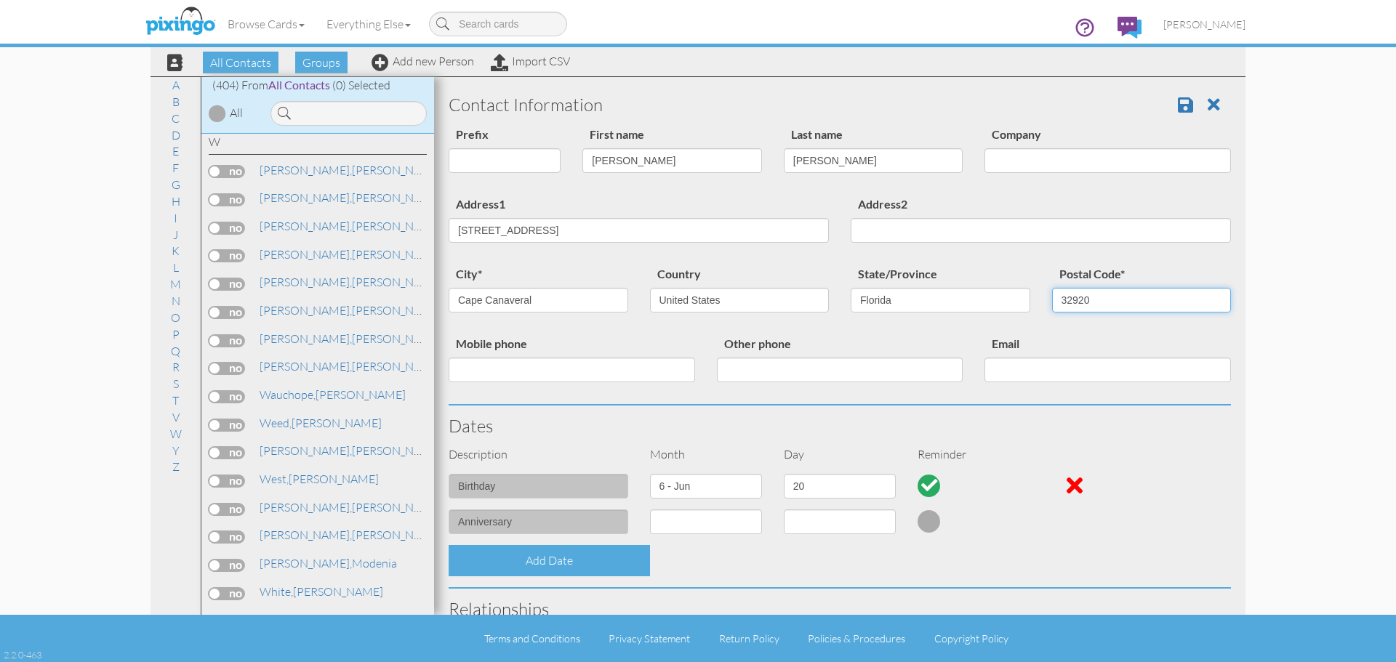
type input "32920"
click at [1178, 104] on span at bounding box center [1185, 104] width 15 height 17
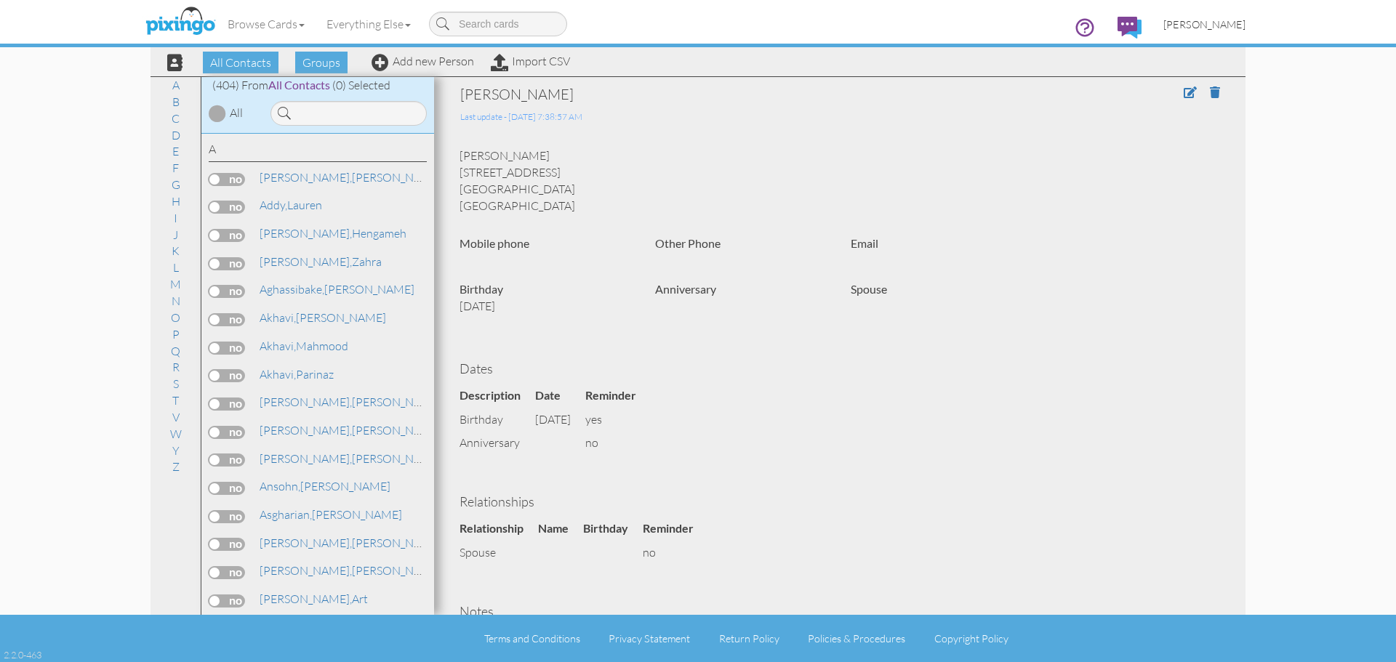
click at [1234, 21] on span "[PERSON_NAME]" at bounding box center [1204, 24] width 82 height 12
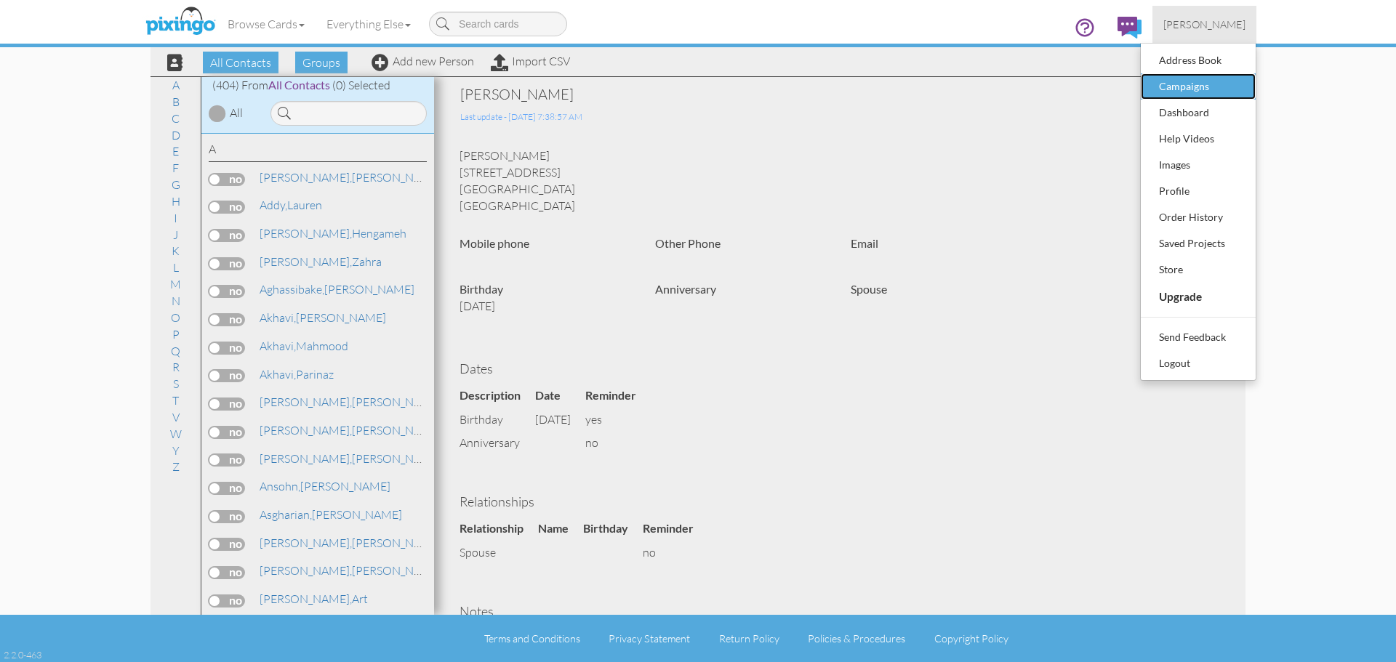
click at [1188, 86] on div "Campaigns" at bounding box center [1198, 87] width 86 height 22
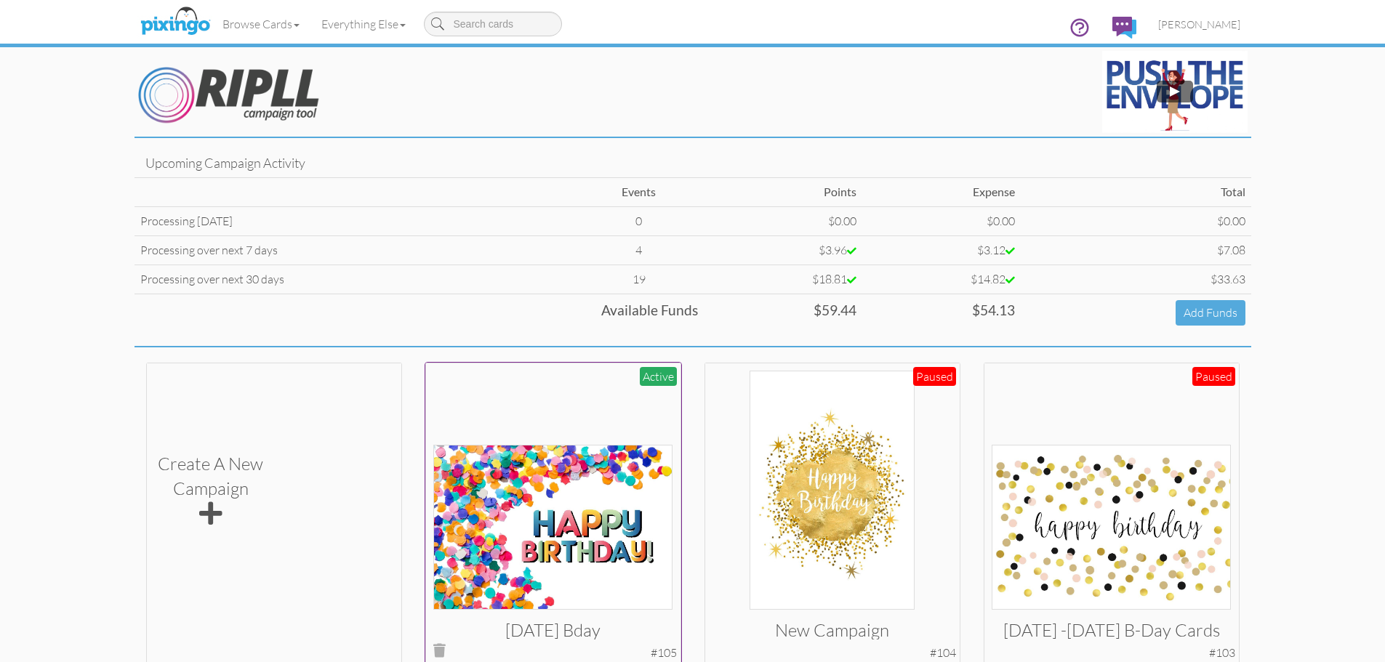
click at [560, 515] on img at bounding box center [552, 527] width 239 height 165
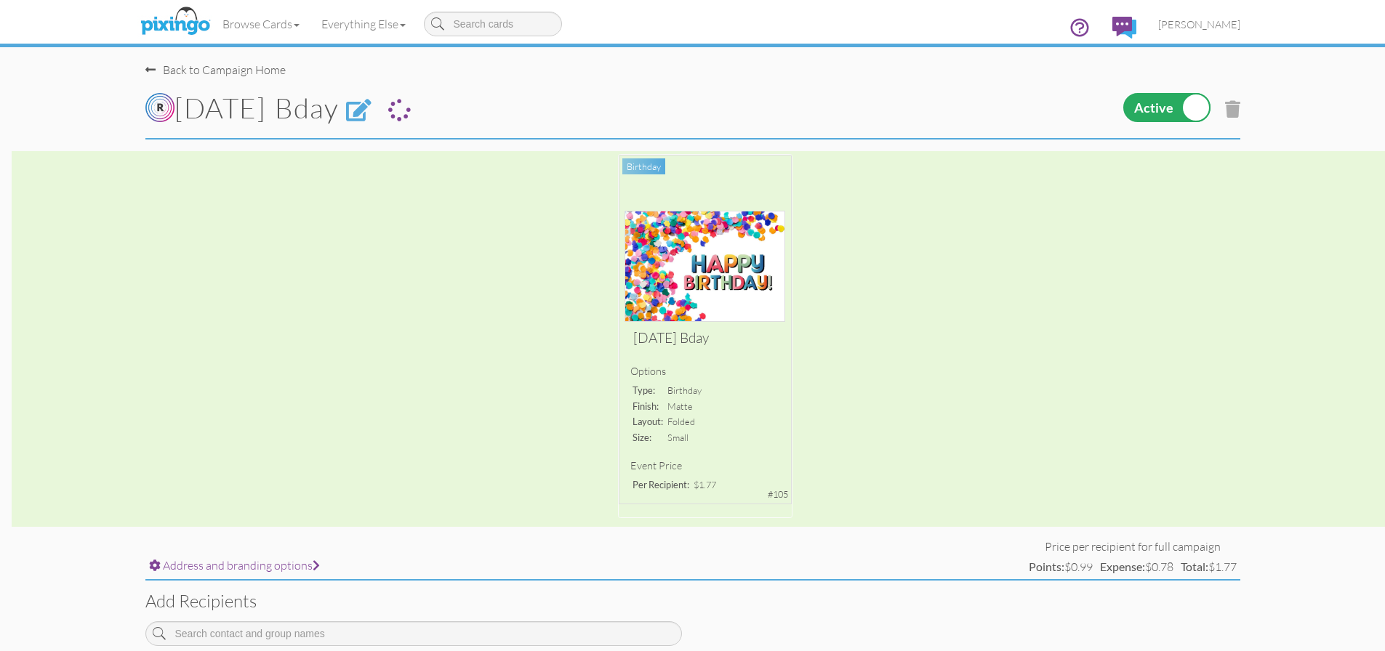
scroll to position [363, 0]
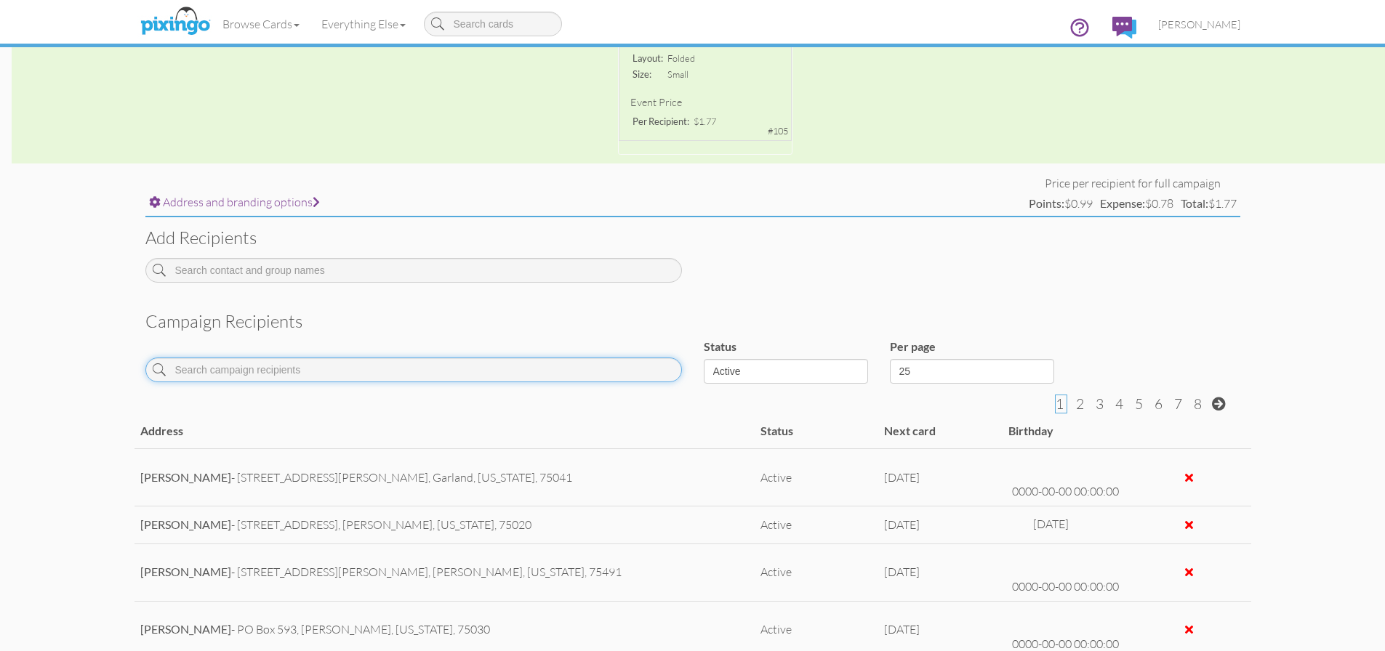
click at [338, 371] on input at bounding box center [413, 370] width 536 height 25
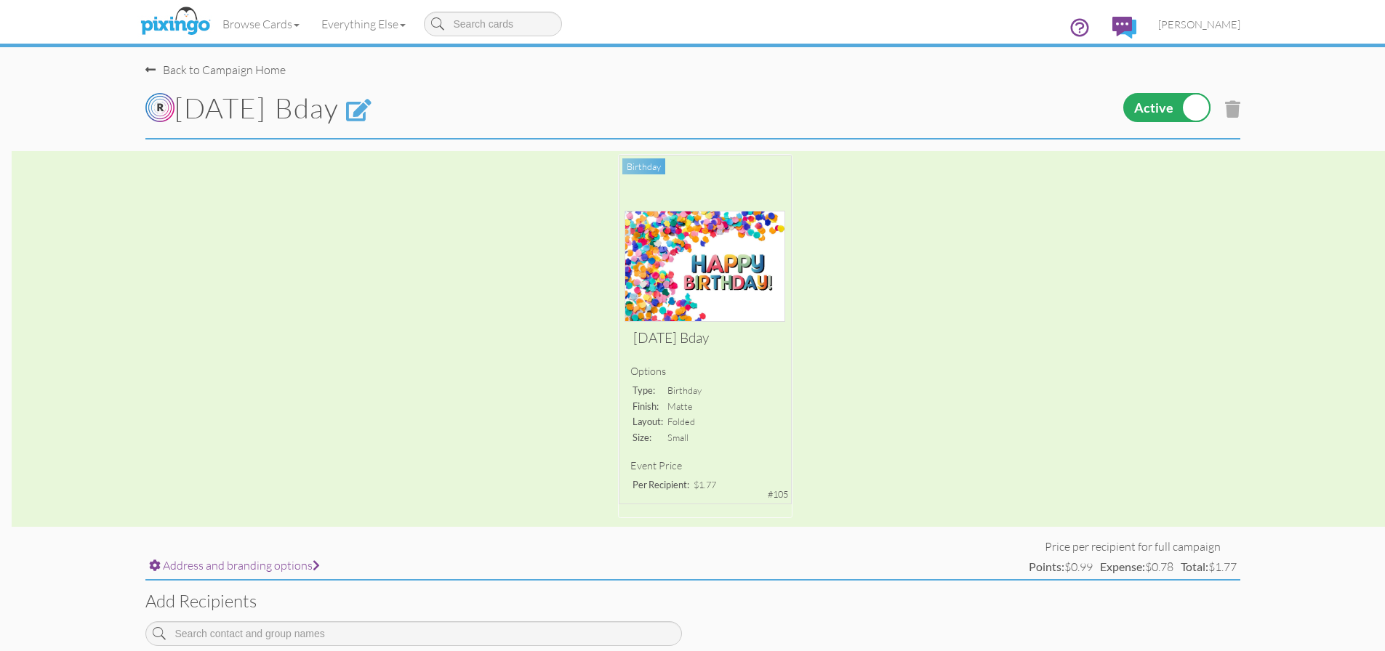
scroll to position [218, 0]
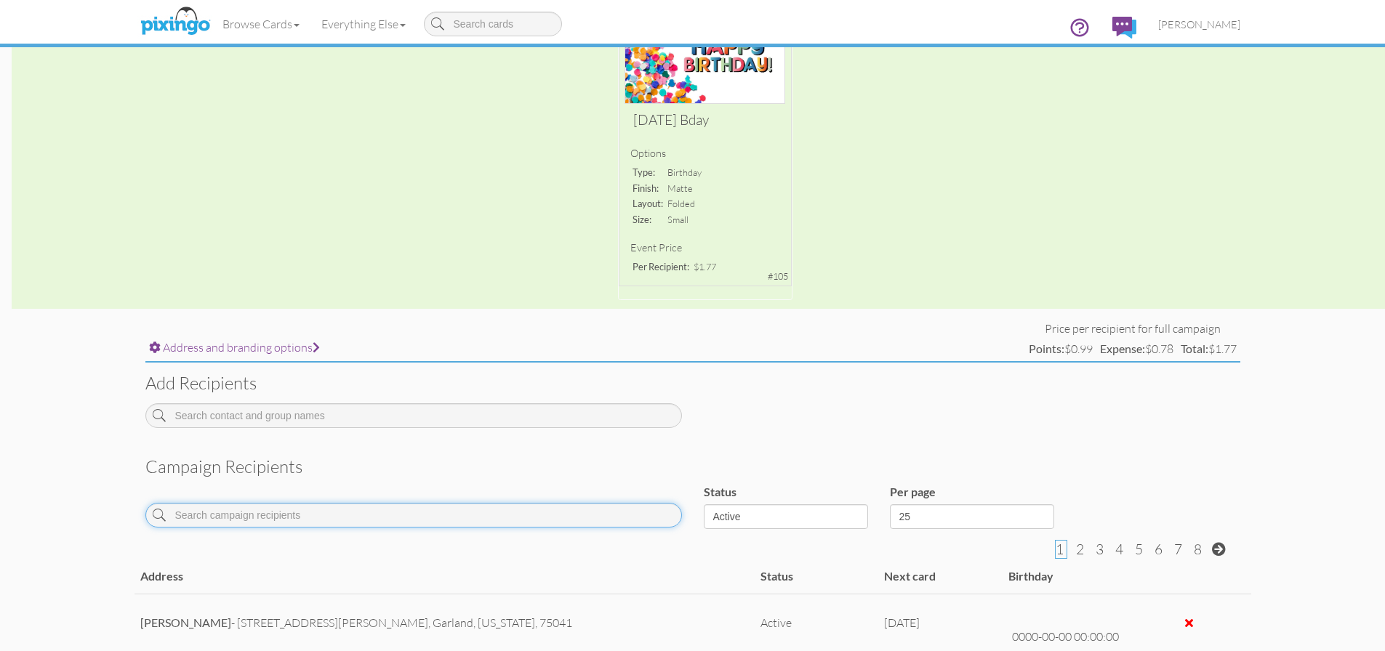
click at [277, 509] on input at bounding box center [413, 515] width 536 height 25
type input "whit"
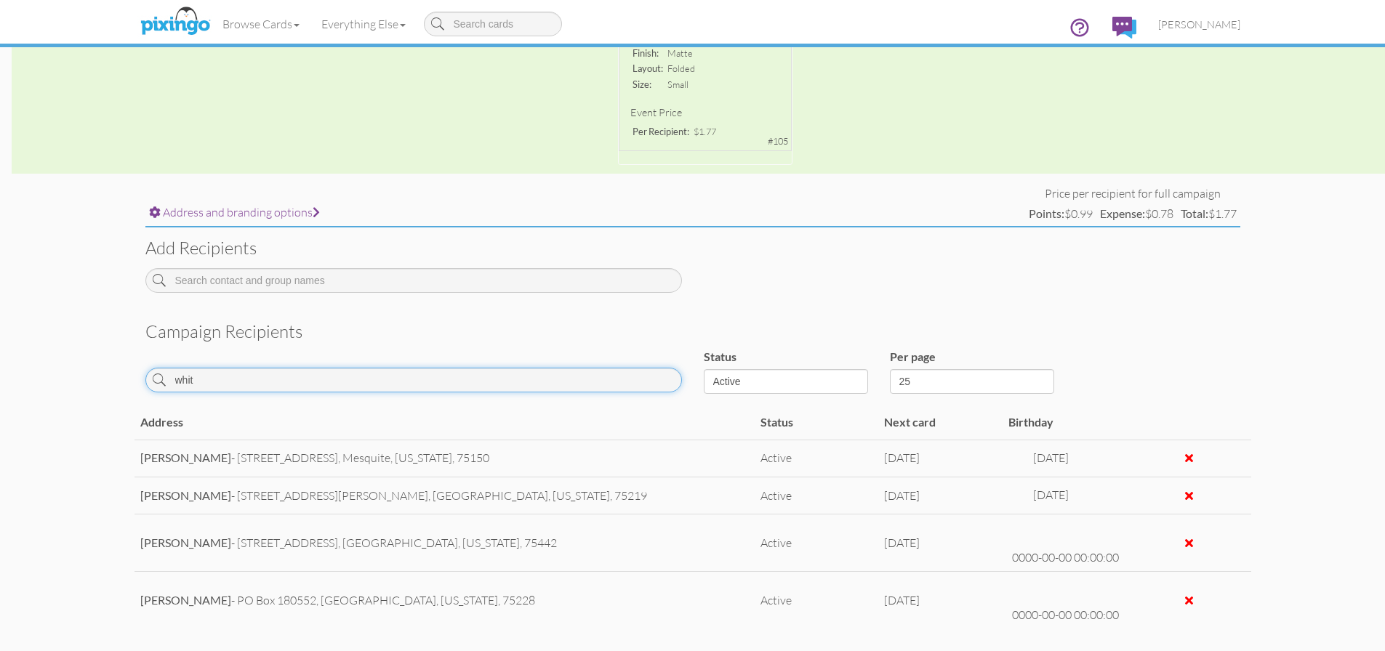
scroll to position [208, 0]
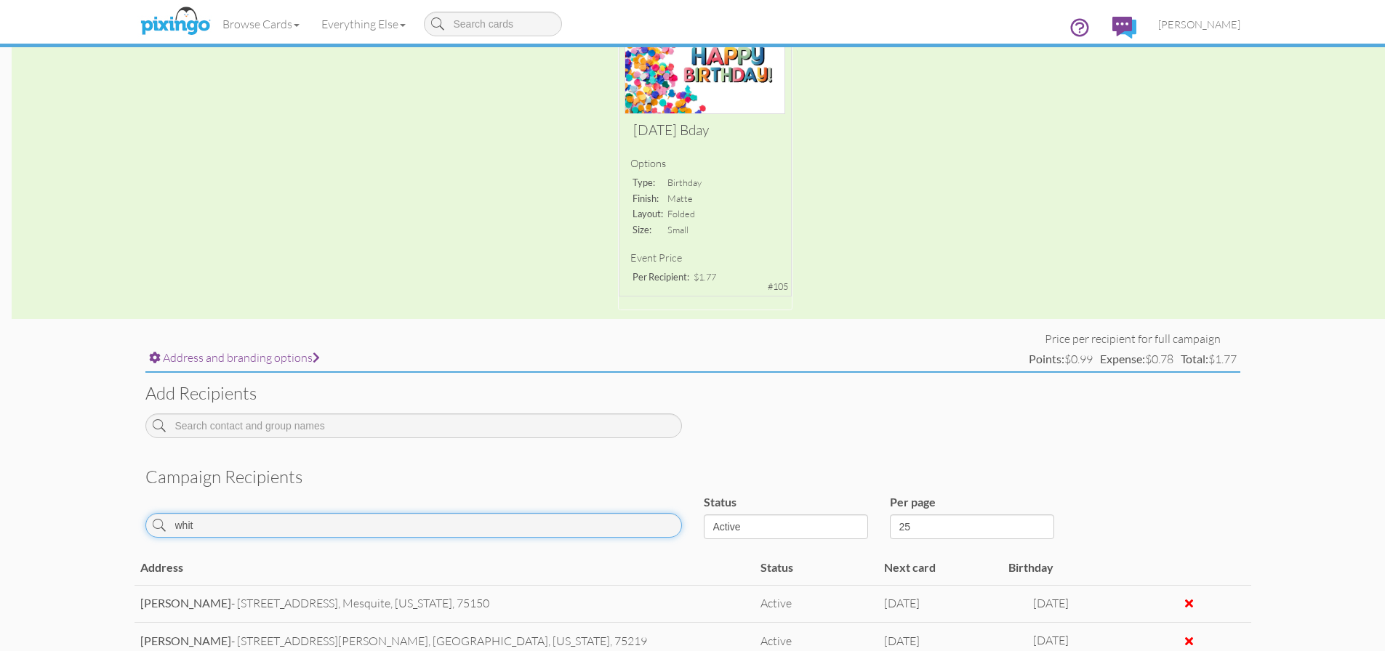
drag, startPoint x: 221, startPoint y: 514, endPoint x: 162, endPoint y: 526, distance: 60.2
click at [162, 526] on div "whit" at bounding box center [413, 525] width 536 height 25
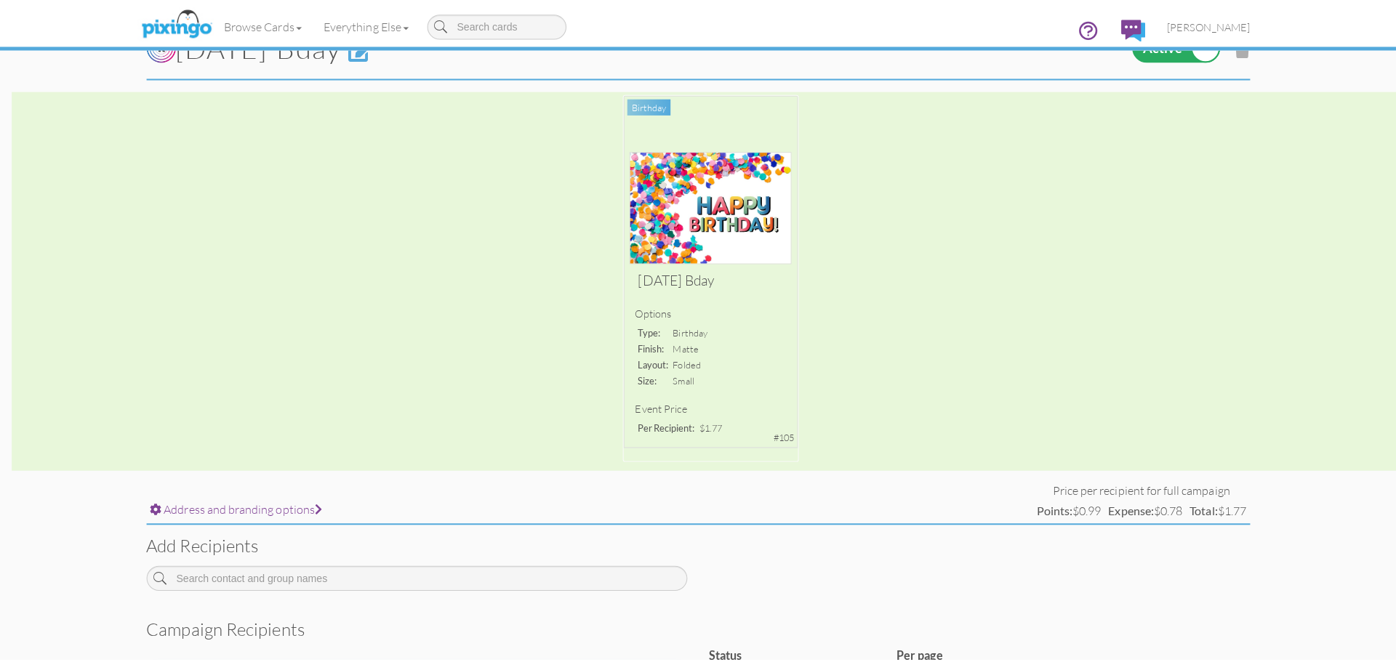
scroll to position [0, 0]
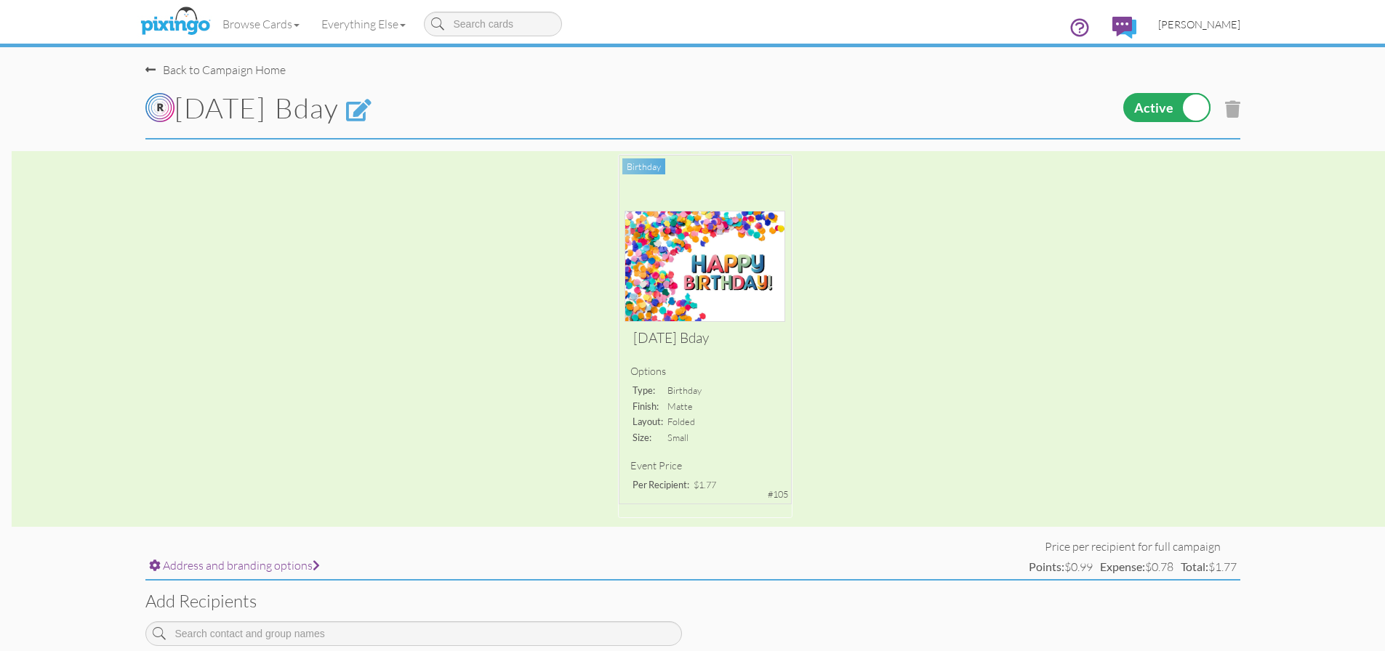
click at [1209, 27] on span "[PERSON_NAME]" at bounding box center [1199, 24] width 82 height 12
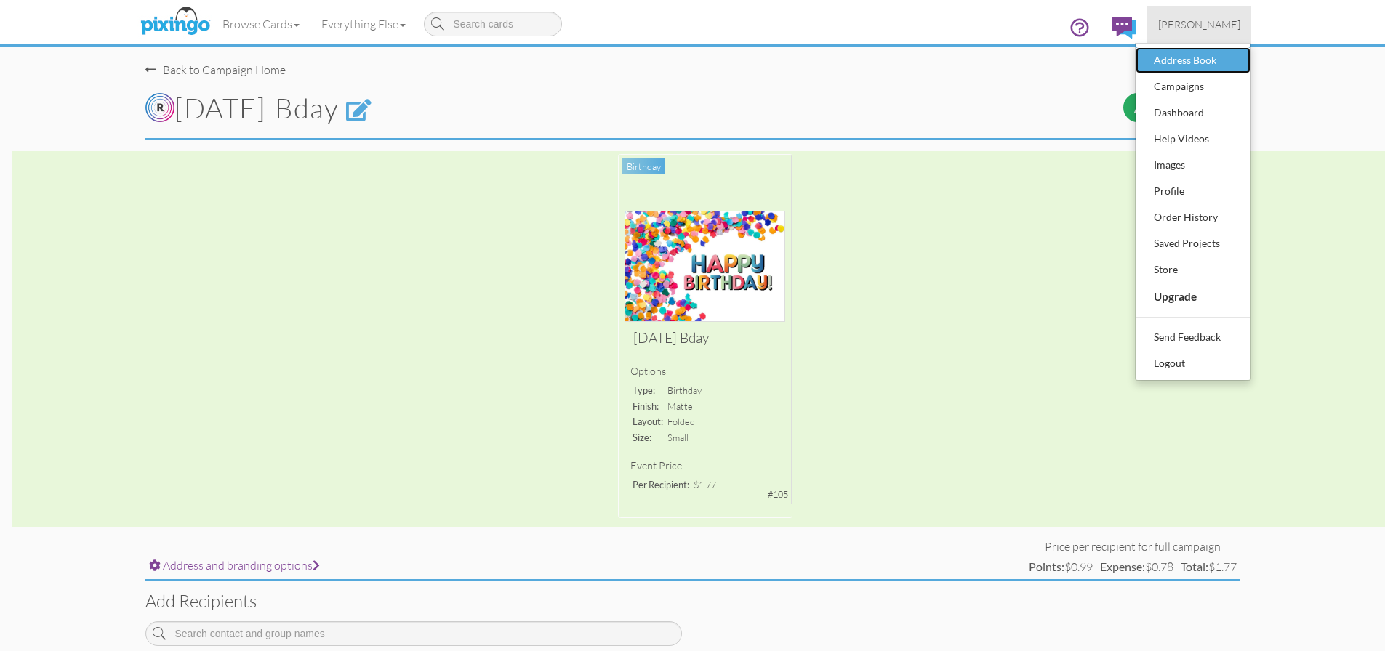
click at [1196, 65] on div "Address Book" at bounding box center [1193, 60] width 86 height 22
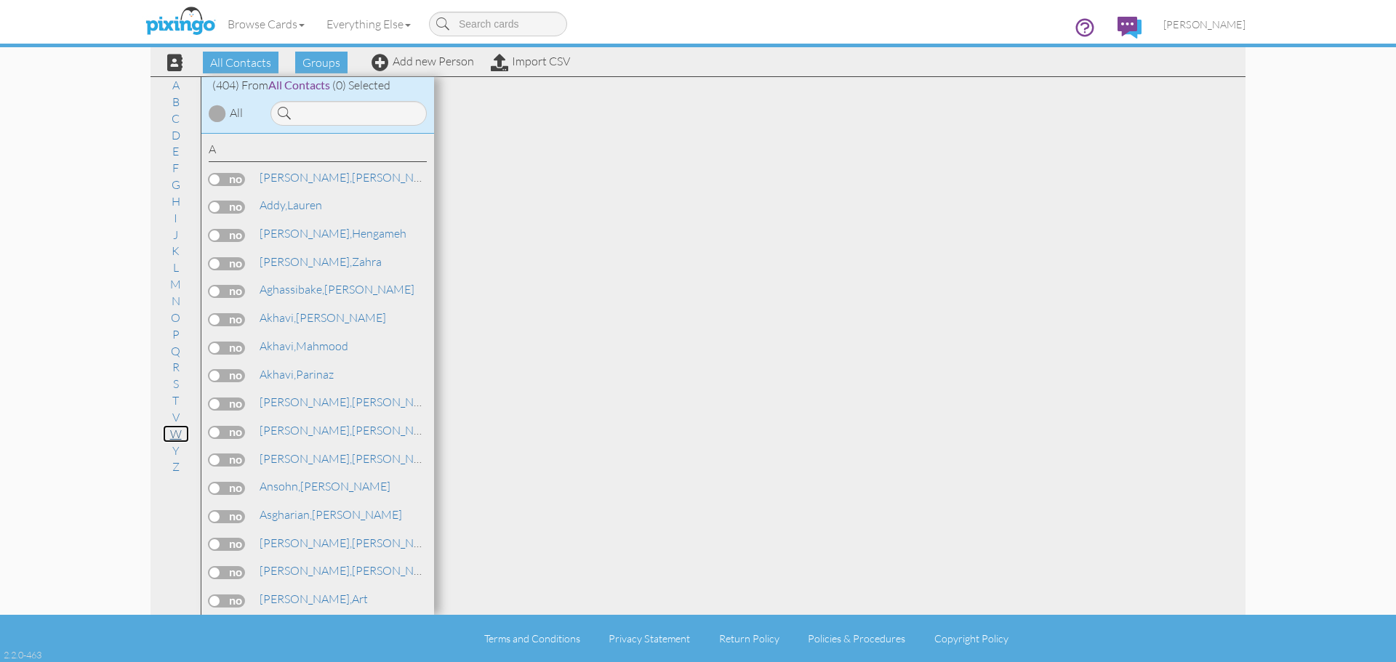
click at [166, 435] on link "W" at bounding box center [176, 433] width 26 height 17
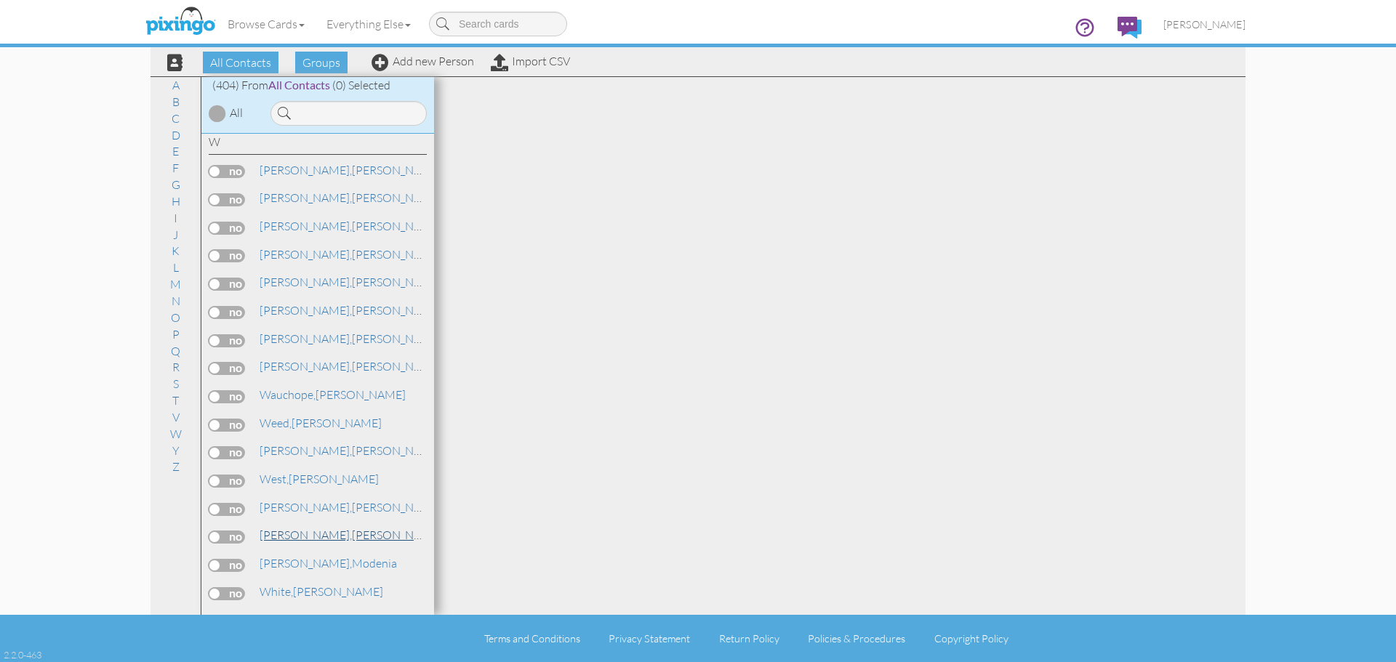
click at [305, 531] on span "[PERSON_NAME]," at bounding box center [305, 535] width 92 height 15
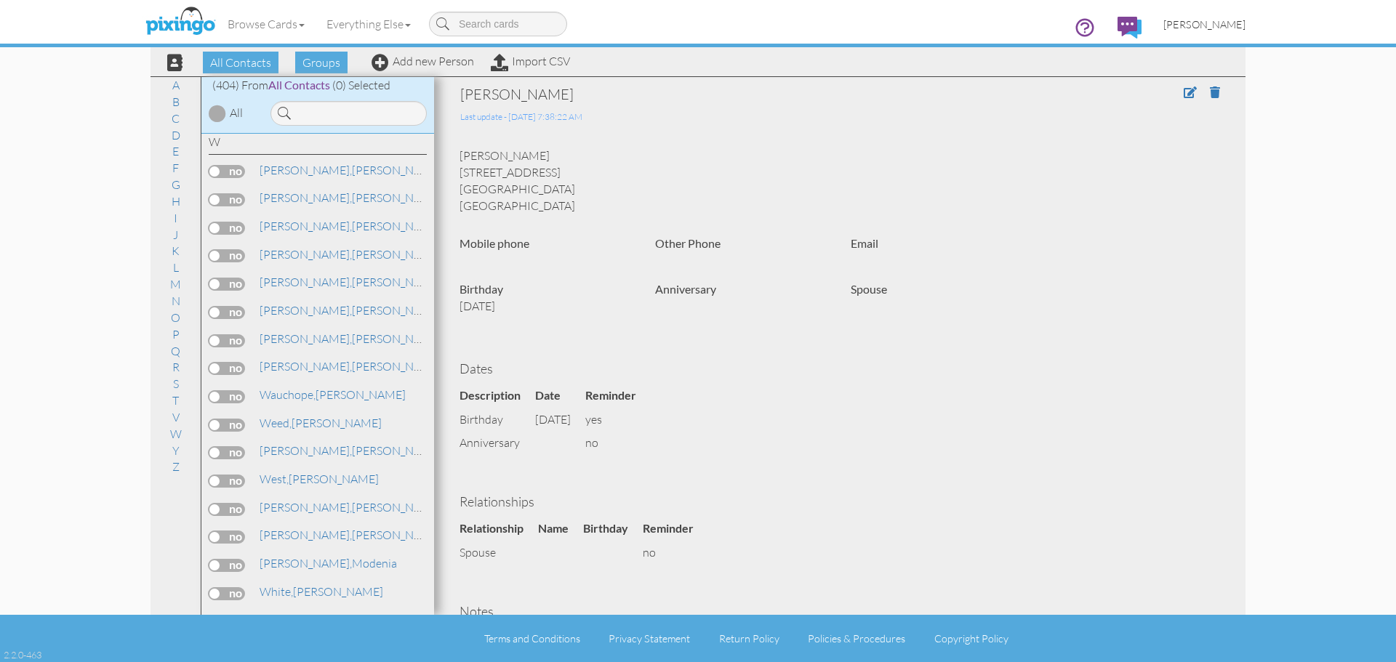
click at [1199, 20] on span "[PERSON_NAME]" at bounding box center [1204, 24] width 82 height 12
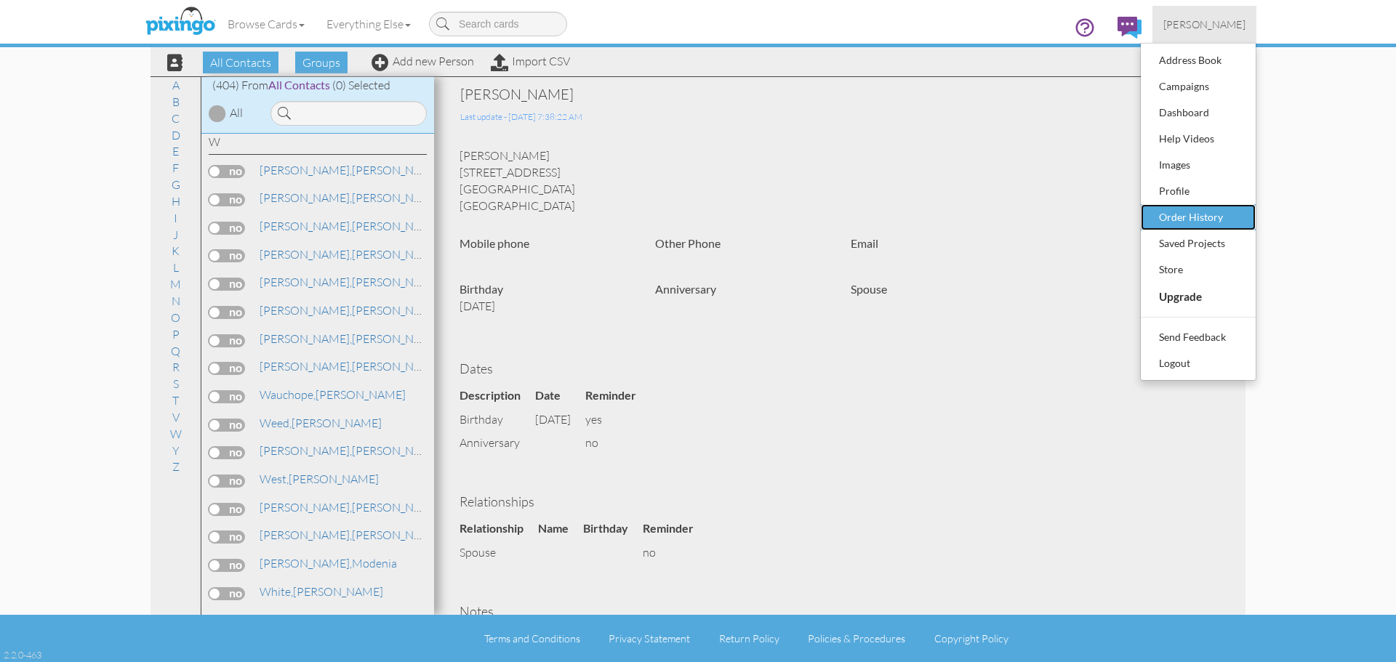
click at [1178, 219] on div "Order History" at bounding box center [1198, 217] width 86 height 22
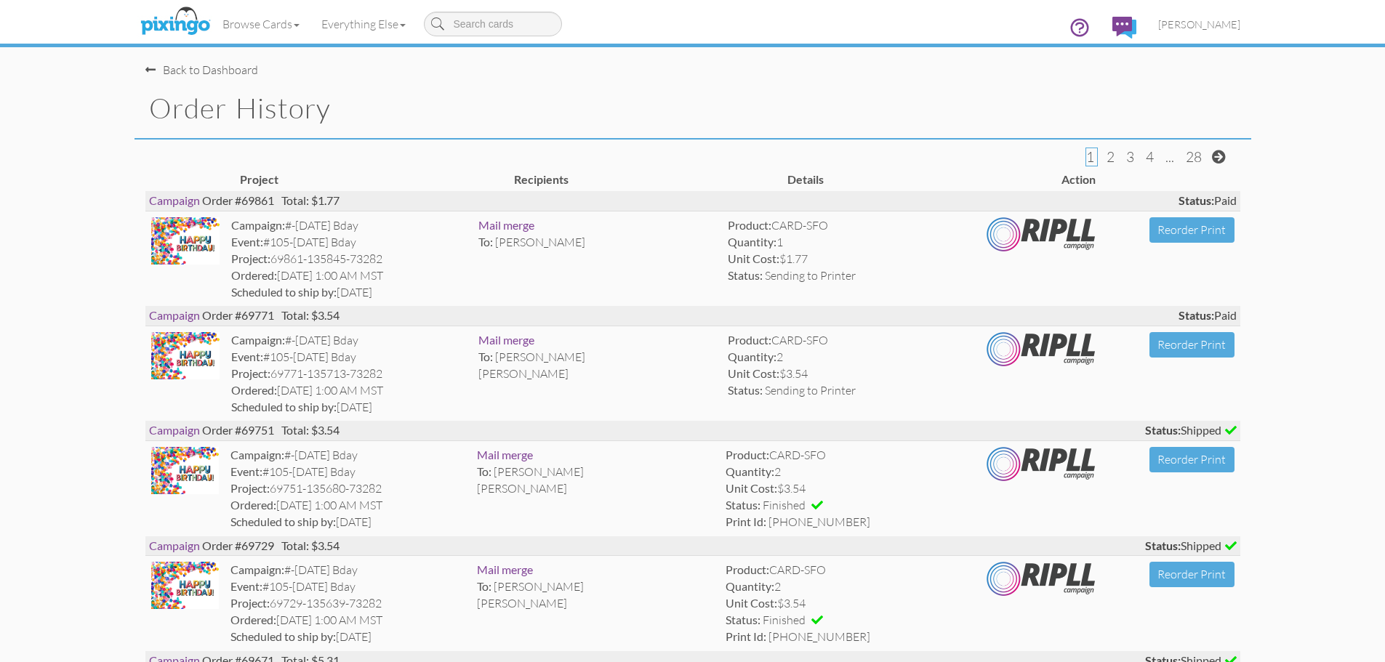
click at [148, 71] on span at bounding box center [150, 70] width 10 height 12
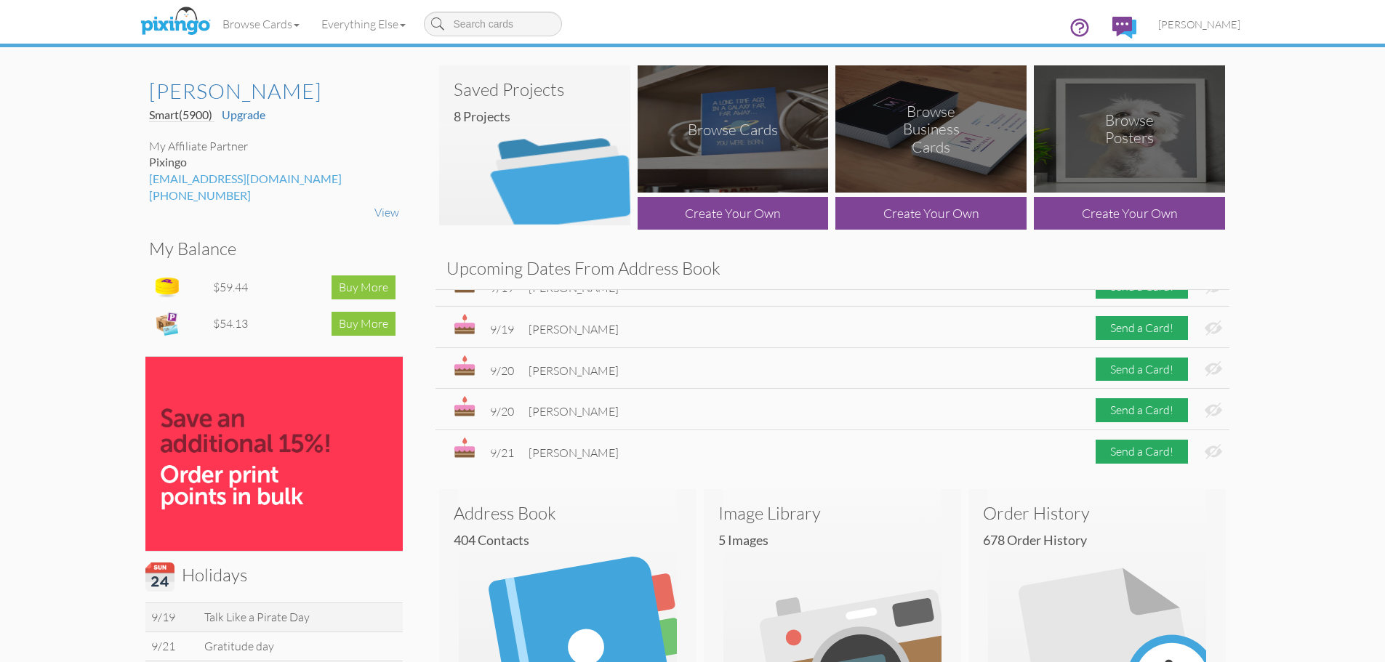
scroll to position [800, 0]
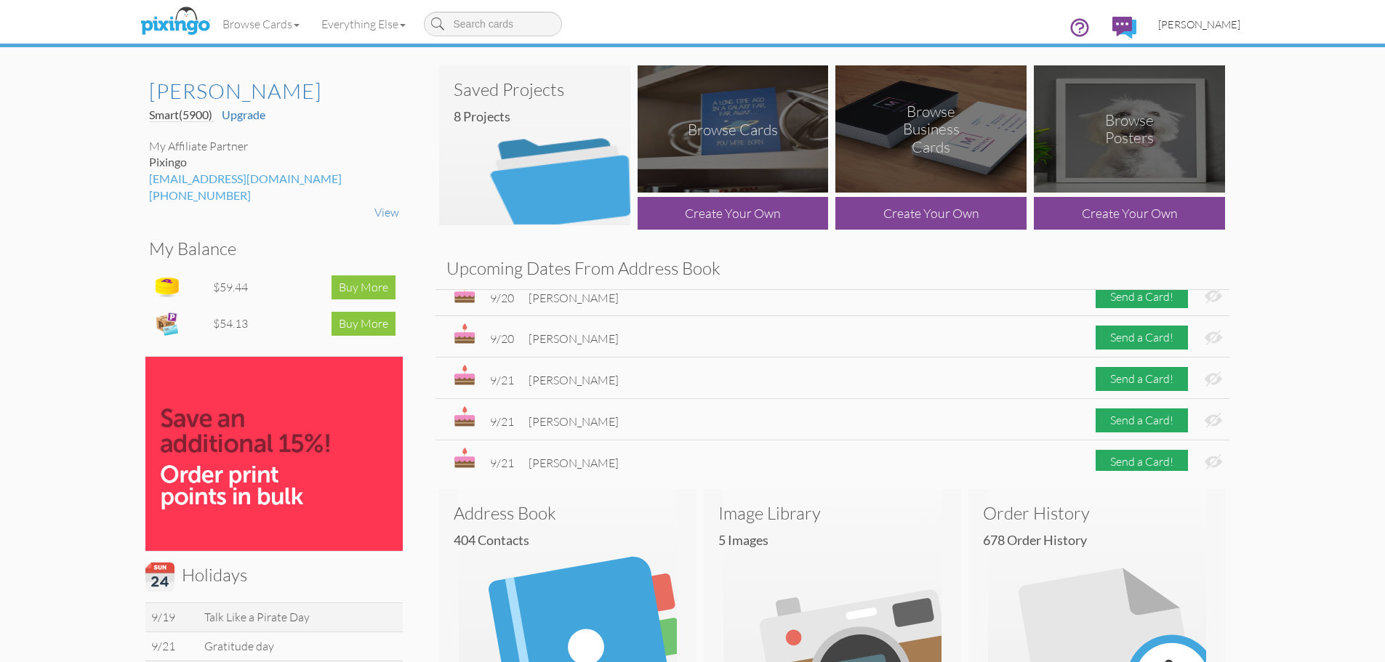
click at [1221, 18] on span "[PERSON_NAME]" at bounding box center [1199, 24] width 82 height 12
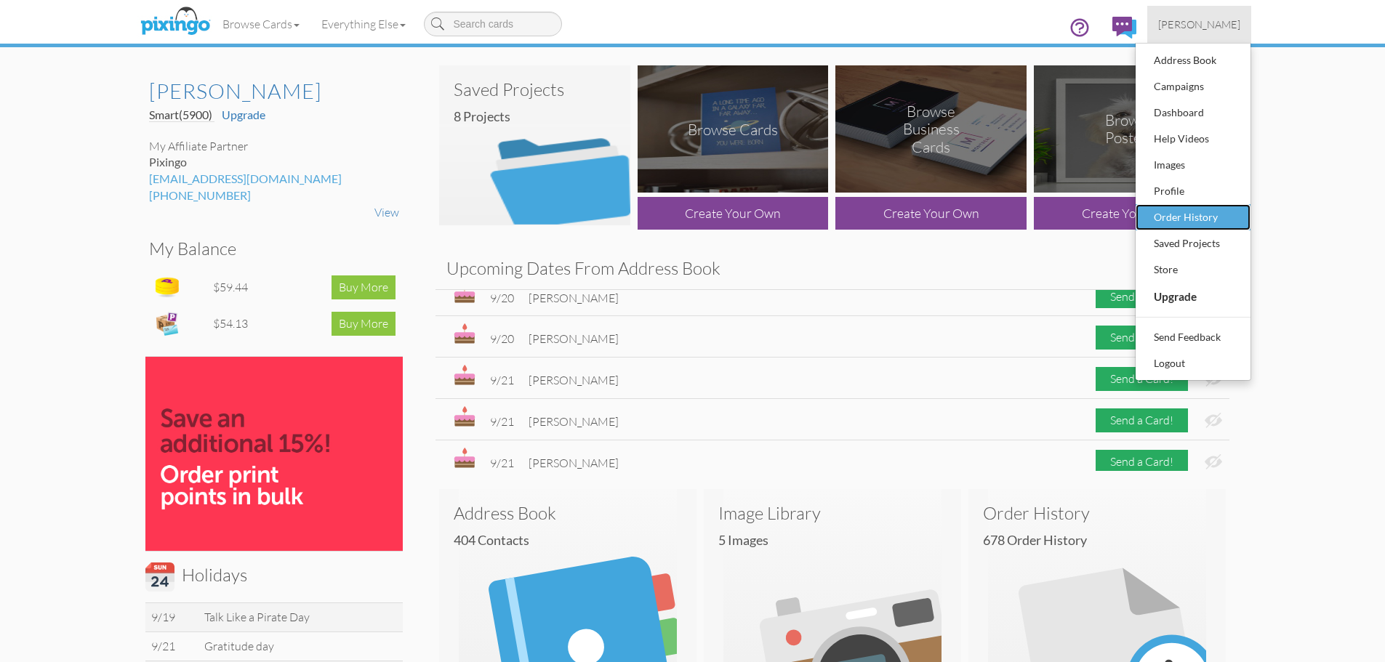
click at [1180, 214] on div "Order History" at bounding box center [1193, 217] width 86 height 22
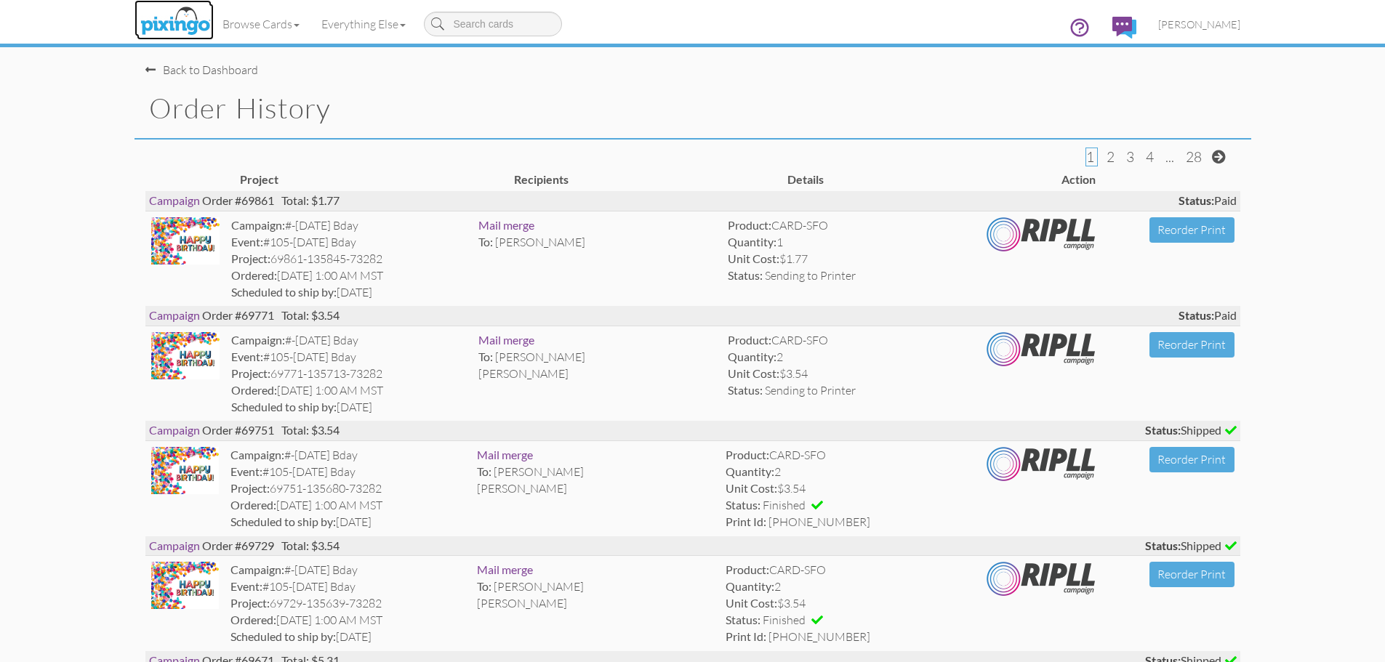
click at [172, 26] on img at bounding box center [175, 22] width 77 height 36
